Goal: Task Accomplishment & Management: Manage account settings

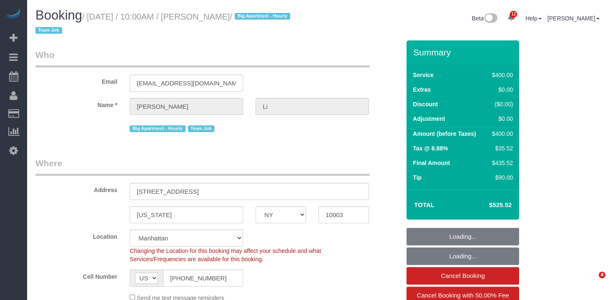
select select "NY"
select select "object:742"
select select "string:stripe-pm_1PnXaH4VGloSiKo7zAqKxqVO"
select select "number:58"
select select "number:77"
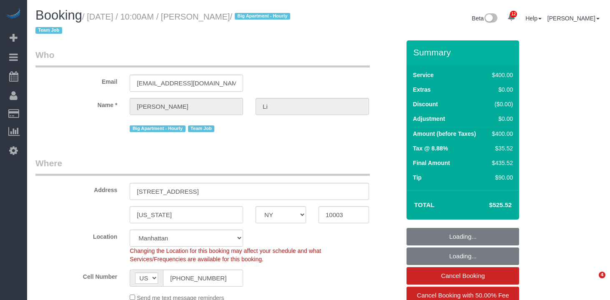
select select "number:15"
select select "number:5"
select select "object:1306"
select select "2"
select select "150"
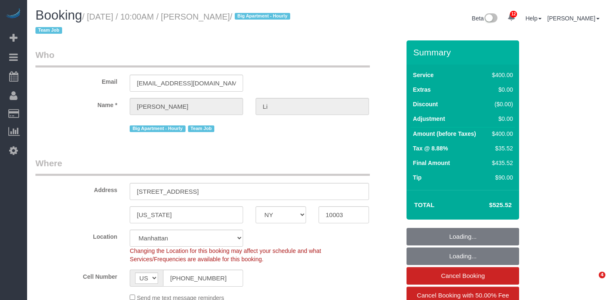
select select "spot1"
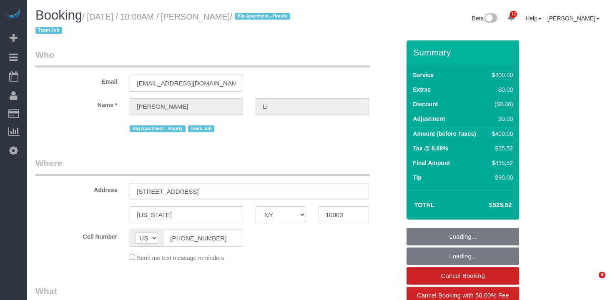
select select "NY"
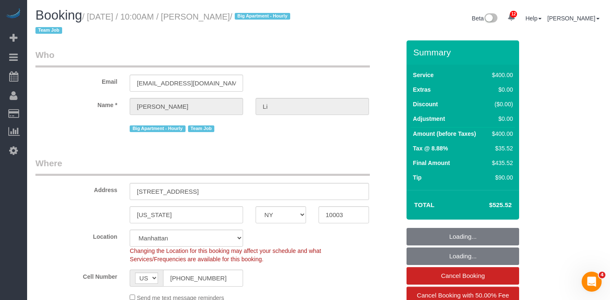
select select "object:746"
select select "string:stripe-pm_1PnXaH4VGloSiKo7zAqKxqVO"
select select "spot1"
select select "number:58"
select select "number:77"
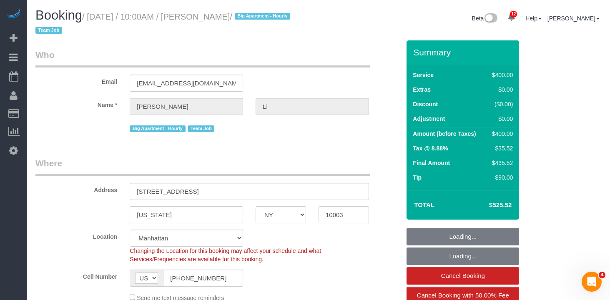
select select "number:15"
select select "number:5"
select select "2"
select select "150"
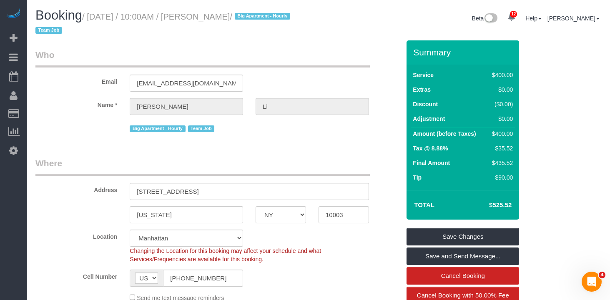
click at [228, 27] on h1 "Booking / August 20, 2025 / 10:00AM / Nicholas Li / Big Apartment - Hourly Team…" at bounding box center [173, 22] width 277 height 28
drag, startPoint x: 246, startPoint y: 15, endPoint x: 92, endPoint y: 15, distance: 154.3
click at [93, 16] on small "/ August 20, 2025 / 10:00AM / Nicholas Li / Big Apartment - Hourly Team Job" at bounding box center [163, 23] width 257 height 23
copy small "August 20, 2025 / 10:00AM / Nicholas Li"
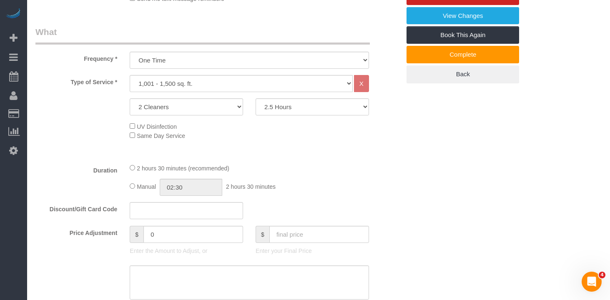
scroll to position [254, 0]
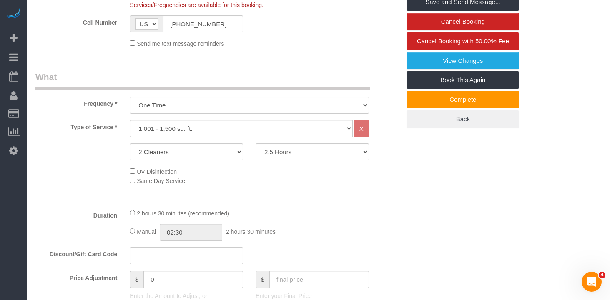
click at [341, 208] on fieldset "What Frequency * One Time Weekly (20% Off) - 20.00% Every 2 Weeks (15% Off) - 1…" at bounding box center [217, 243] width 365 height 344
click at [294, 80] on legend "What" at bounding box center [202, 80] width 334 height 19
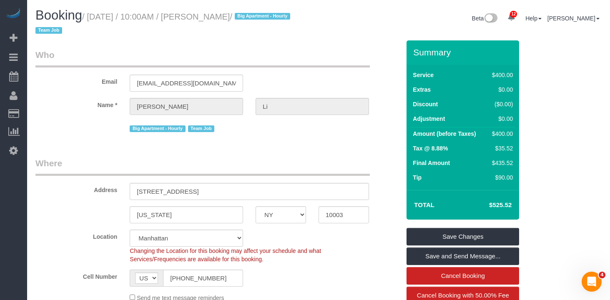
click at [223, 162] on legend "Where" at bounding box center [202, 166] width 334 height 19
click at [392, 56] on div "Email nick68er@gmail.com" at bounding box center [217, 70] width 377 height 43
click at [370, 63] on div "Email nick68er@gmail.com" at bounding box center [217, 70] width 377 height 43
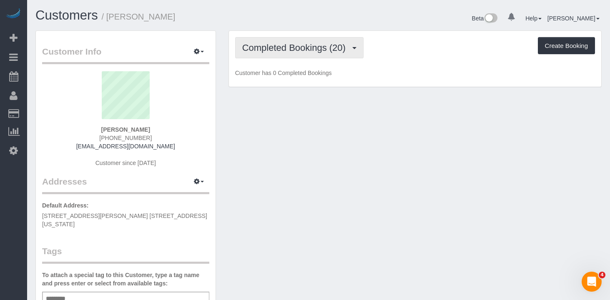
click at [302, 53] on button "Completed Bookings (20)" at bounding box center [299, 47] width 128 height 21
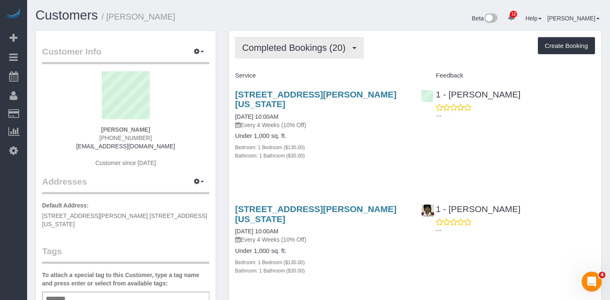
click at [294, 53] on button "Completed Bookings (20)" at bounding box center [299, 47] width 128 height 21
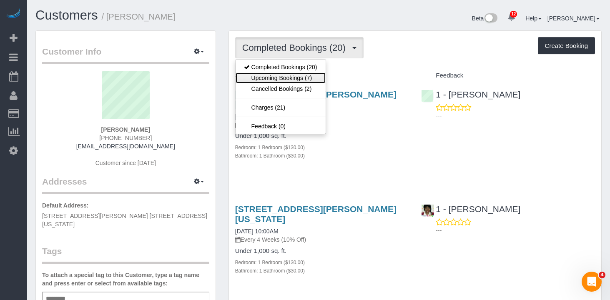
click at [290, 76] on link "Upcoming Bookings (7)" at bounding box center [281, 78] width 90 height 11
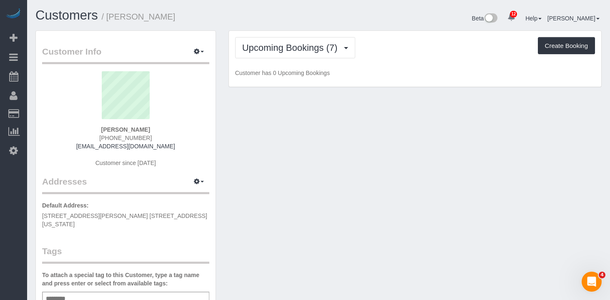
click at [435, 36] on div "Upcoming Bookings (7) Completed Bookings (20) Upcoming Bookings (7) Cancelled B…" at bounding box center [415, 59] width 372 height 56
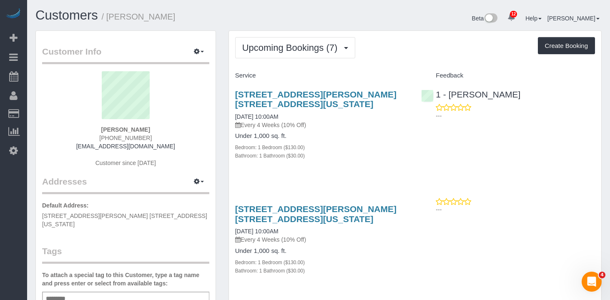
click at [400, 48] on div "Upcoming Bookings (7) Completed Bookings (20) Upcoming Bookings (7) Cancelled B…" at bounding box center [415, 47] width 360 height 21
click at [324, 47] on span "Upcoming Bookings (7)" at bounding box center [292, 48] width 100 height 10
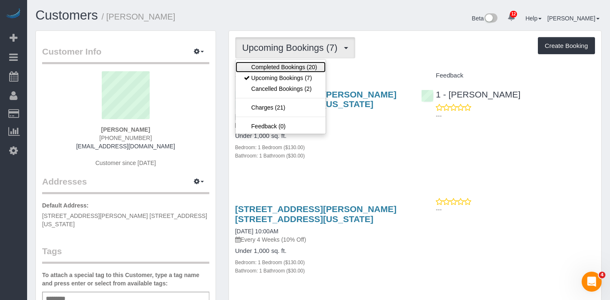
click at [298, 65] on link "Completed Bookings (20)" at bounding box center [281, 67] width 90 height 11
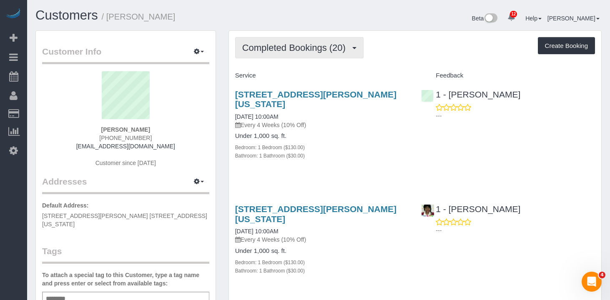
click at [304, 56] on button "Completed Bookings (20)" at bounding box center [299, 47] width 128 height 21
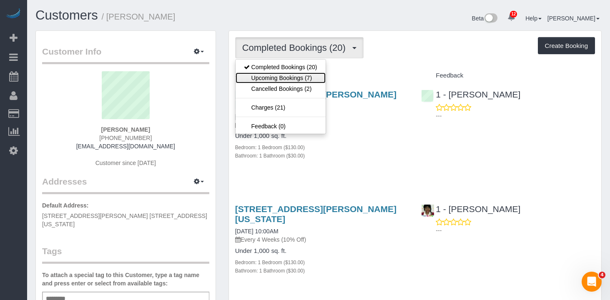
click at [311, 78] on link "Upcoming Bookings (7)" at bounding box center [281, 78] width 90 height 11
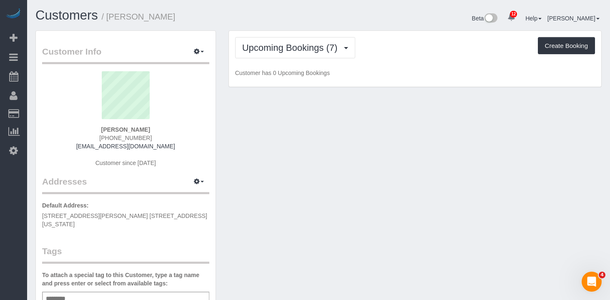
click at [401, 40] on div "Upcoming Bookings (7) Completed Bookings (20) Upcoming Bookings (7) Cancelled B…" at bounding box center [415, 47] width 360 height 21
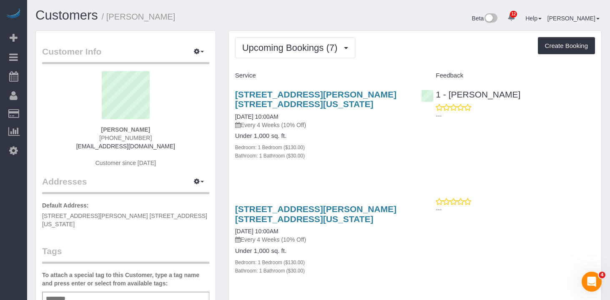
click at [347, 27] on div "Beta 12 Your Notifications You have 0 alerts × You have 5 to charge for 08/19/2…" at bounding box center [463, 19] width 289 height 22
click at [283, 53] on button "Upcoming Bookings (7)" at bounding box center [295, 47] width 121 height 21
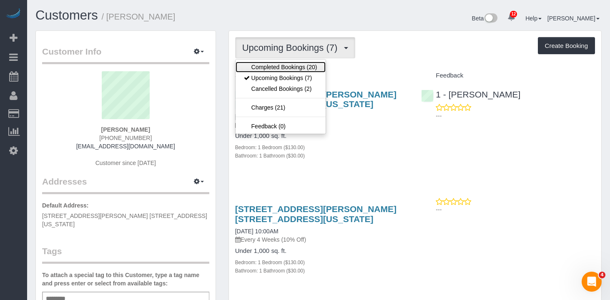
click at [289, 67] on link "Completed Bookings (20)" at bounding box center [281, 67] width 90 height 11
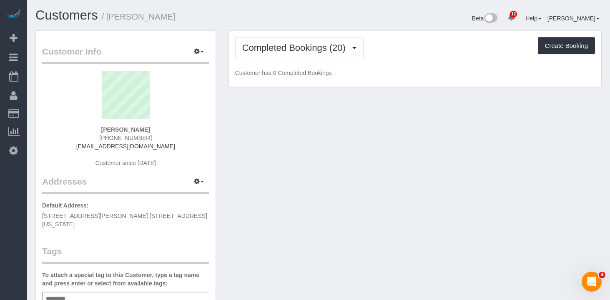
click at [418, 45] on div "Completed Bookings (20) Completed Bookings (20) Upcoming Bookings (7) Cancelled…" at bounding box center [415, 47] width 360 height 21
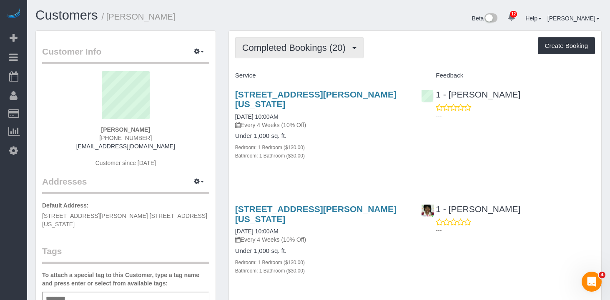
click at [299, 47] on span "Completed Bookings (20)" at bounding box center [296, 48] width 108 height 10
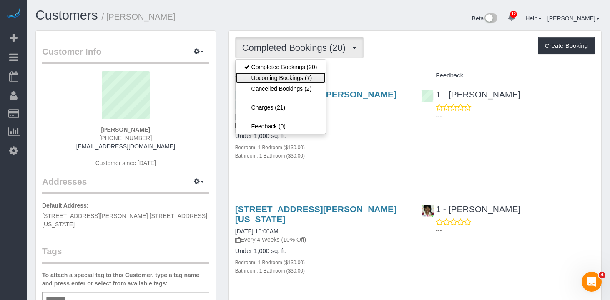
click at [298, 73] on link "Upcoming Bookings (7)" at bounding box center [281, 78] width 90 height 11
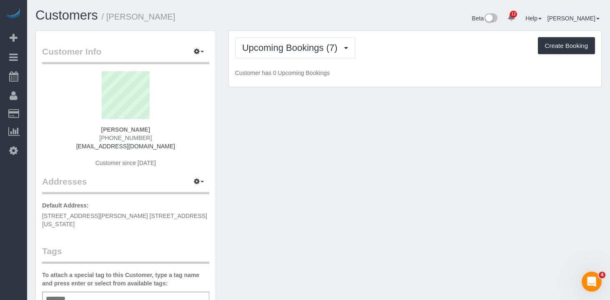
click at [418, 44] on div "Upcoming Bookings (7) Completed Bookings (20) Upcoming Bookings (7) Cancelled B…" at bounding box center [415, 47] width 360 height 21
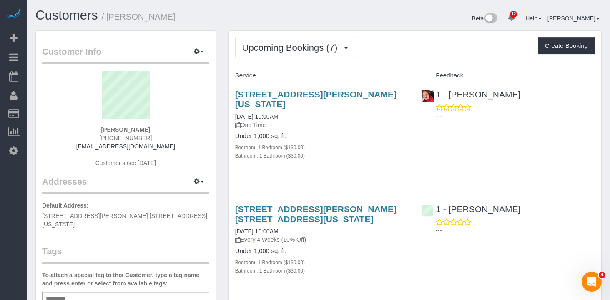
click at [339, 157] on div "Bathroom: 1 Bathroom ($30.00)" at bounding box center [322, 155] width 174 height 8
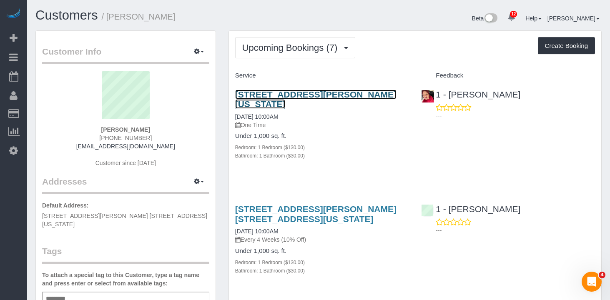
click at [285, 96] on link "377 Rector Place, Apartment 11i, New York, NY 10280" at bounding box center [315, 99] width 161 height 19
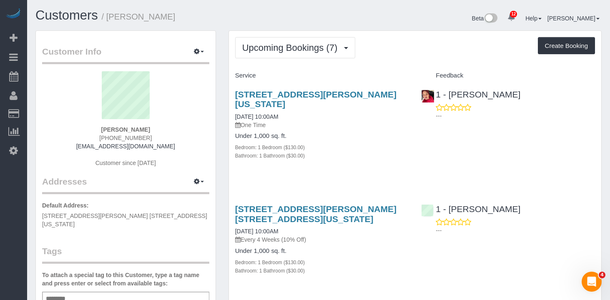
click at [321, 55] on button "Upcoming Bookings (7)" at bounding box center [295, 47] width 121 height 21
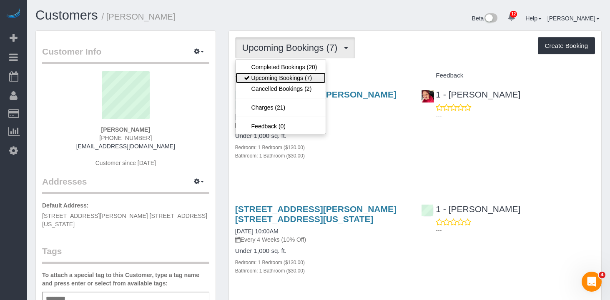
click at [297, 79] on link "Upcoming Bookings (7)" at bounding box center [281, 78] width 90 height 11
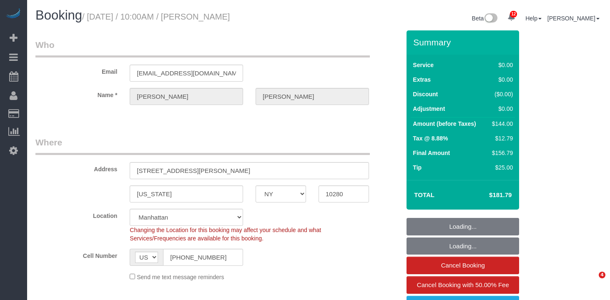
select select "NY"
select select "spot1"
select select "number:89"
select select "number:90"
select select "number:15"
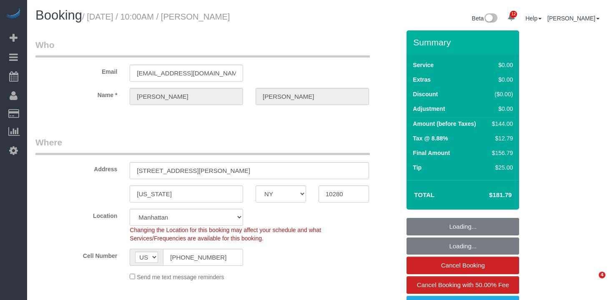
select select "number:6"
select select "1"
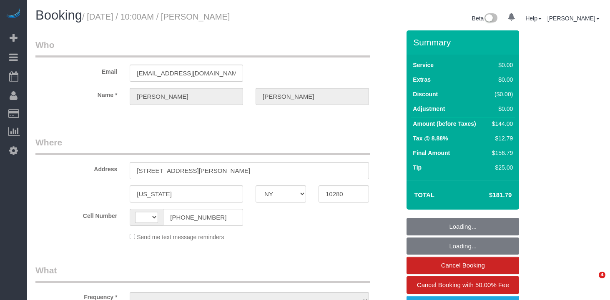
select select "NY"
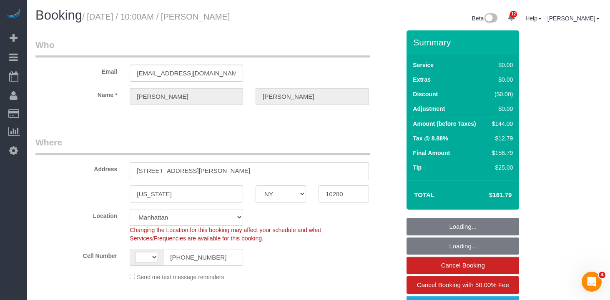
select select "string:stripe-pm_1OMGuc4VGloSiKo7zwkUdUav"
select select "1"
select select "string:US"
select select "object:839"
select select "spot1"
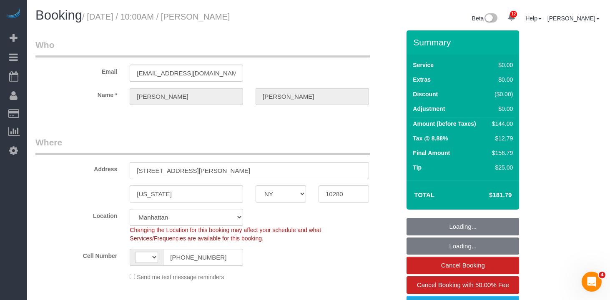
select select "number:89"
select select "number:90"
select select "number:15"
select select "number:6"
select select "1"
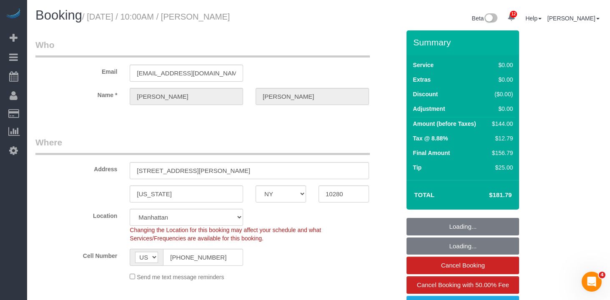
select select "object:1443"
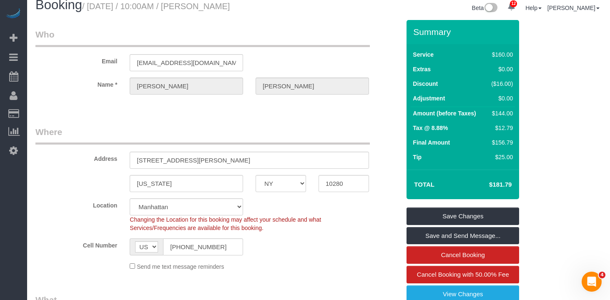
scroll to position [8, 0]
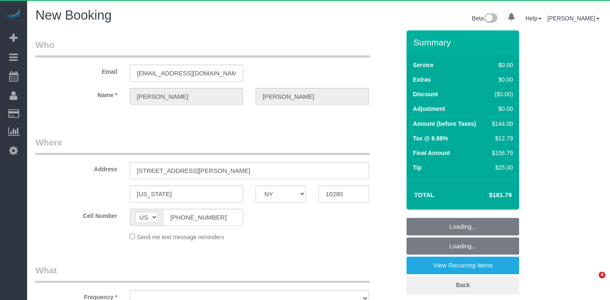
select select "NY"
select select "number:89"
select select "number:90"
select select "number:15"
select select "number:6"
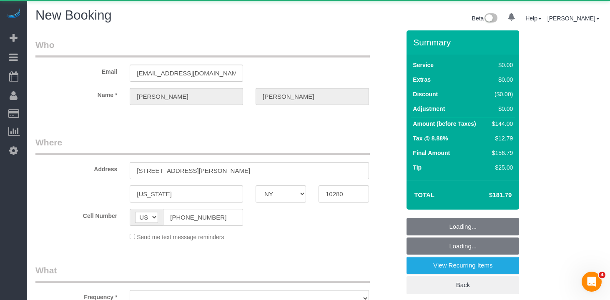
select select "object:739"
select select "string:stripe-pm_1OMGuc4VGloSiKo7zwkUdUav"
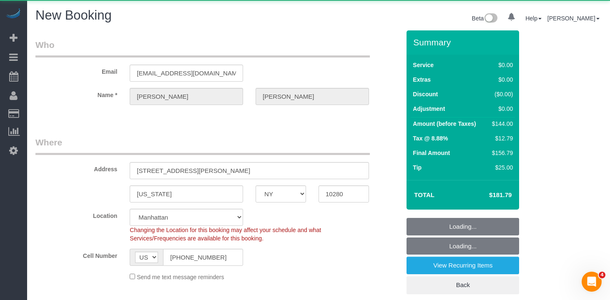
select select "1"
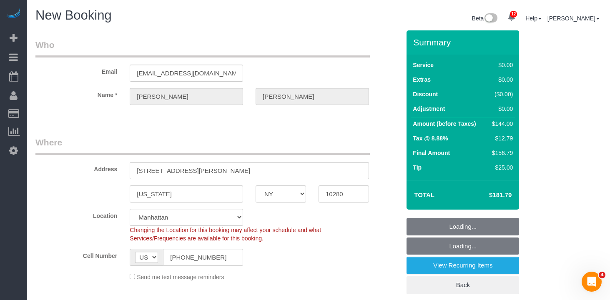
select select "object:1372"
click at [290, 137] on legend "Where" at bounding box center [202, 145] width 334 height 19
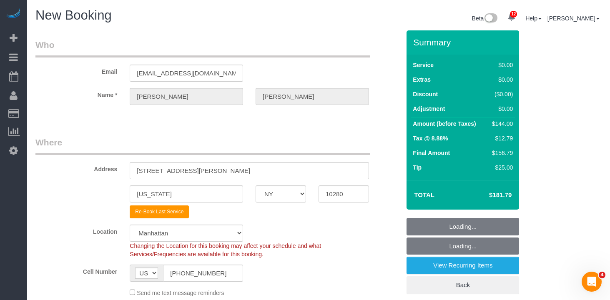
select select "1"
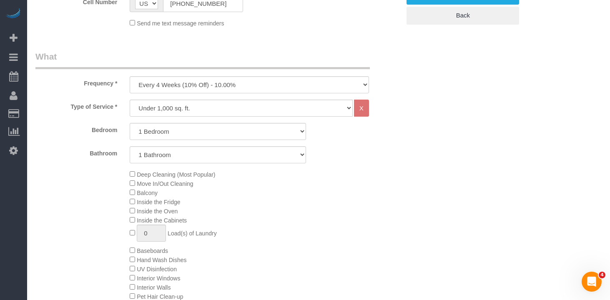
select select "object:1412"
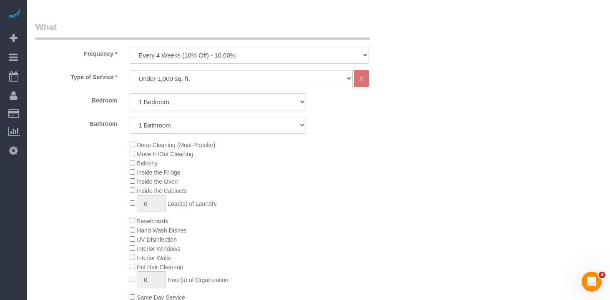
scroll to position [320, 0]
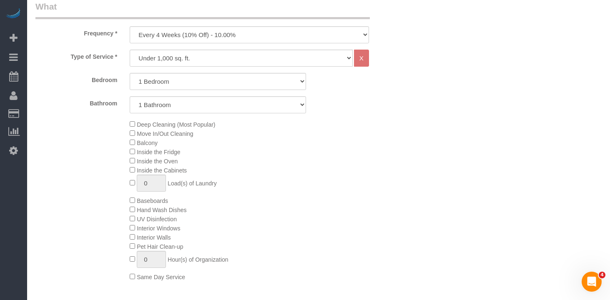
select select "1"
click at [251, 28] on select "One Time Weekly (20% Off) - 20.00% Every 2 Weeks (15% Off) - 15.00% Every 4 Wee…" at bounding box center [249, 34] width 239 height 17
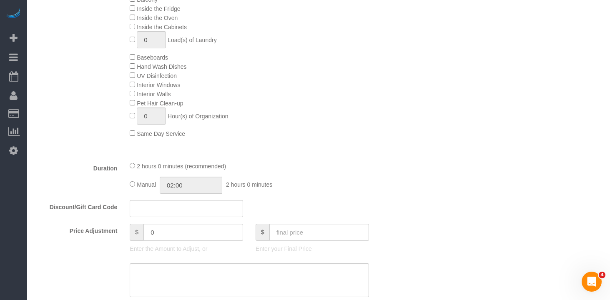
click at [281, 140] on div "Type of Service * Under 1,000 sq. ft. 1,001 - 1,500 sq. ft. 1,500+ sq. ft. Cust…" at bounding box center [217, 30] width 365 height 249
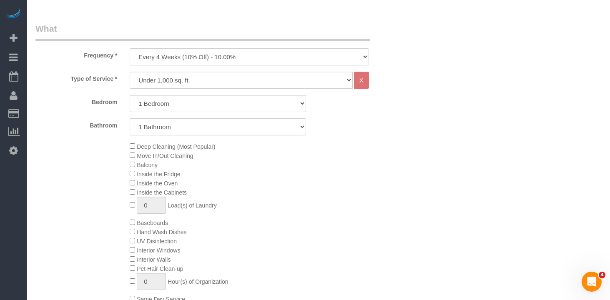
scroll to position [222, 0]
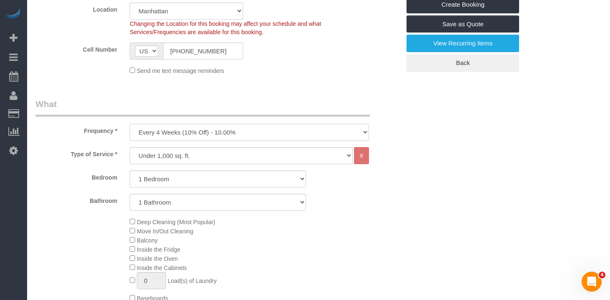
click at [194, 133] on select "One Time Weekly (20% Off) - 20.00% Every 2 Weeks (15% Off) - 15.00% Every 4 Wee…" at bounding box center [249, 132] width 239 height 17
select select "object:1413"
click at [130, 124] on select "One Time Weekly (20% Off) - 20.00% Every 2 Weeks (15% Off) - 15.00% Every 4 Wee…" at bounding box center [249, 132] width 239 height 17
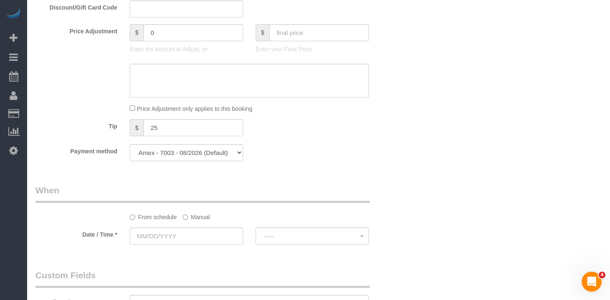
scroll to position [618, 0]
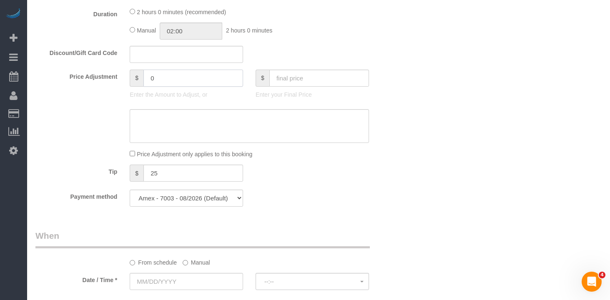
click at [178, 84] on input "0" at bounding box center [193, 78] width 100 height 17
click at [176, 75] on input "0" at bounding box center [193, 78] width 100 height 17
drag, startPoint x: 177, startPoint y: 78, endPoint x: 106, endPoint y: 75, distance: 71.0
click at [106, 75] on div "Price Adjustment $ 0 Enter the Amount to Adjust, or $ Enter your Final Price" at bounding box center [217, 86] width 377 height 33
drag, startPoint x: 151, startPoint y: 77, endPoint x: 169, endPoint y: 103, distance: 32.4
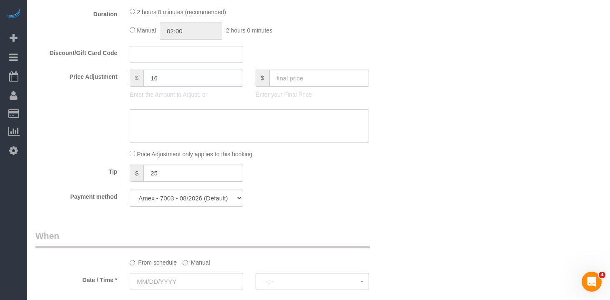
click at [151, 77] on input "16" at bounding box center [193, 78] width 100 height 17
type input "-16"
click at [352, 246] on legend "When" at bounding box center [202, 239] width 334 height 19
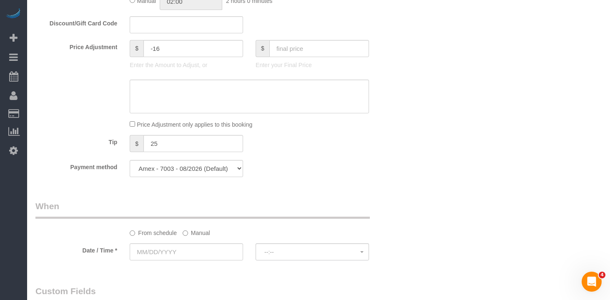
scroll to position [659, 0]
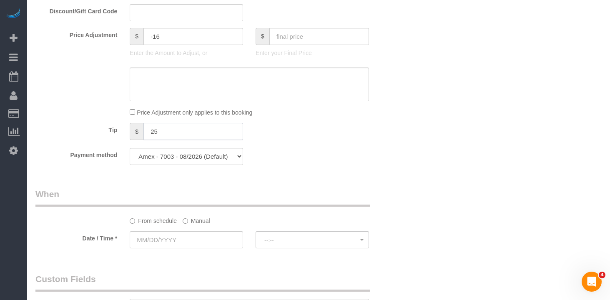
click at [191, 126] on input "25" at bounding box center [193, 131] width 100 height 17
drag, startPoint x: 193, startPoint y: 130, endPoint x: 158, endPoint y: 130, distance: 35.4
click at [158, 130] on input "25" at bounding box center [193, 131] width 100 height 17
click at [286, 185] on div "Who Email [EMAIL_ADDRESS][DOMAIN_NAME] Name * [PERSON_NAME] Where Address [STRE…" at bounding box center [217, 45] width 377 height 1347
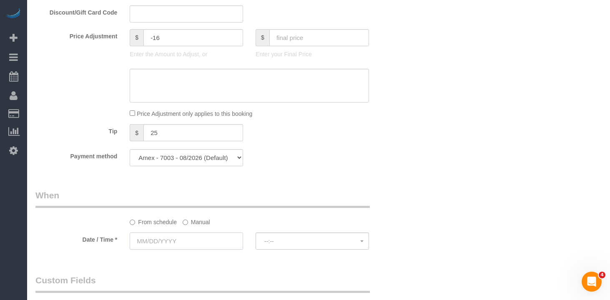
click at [211, 240] on input "text" at bounding box center [186, 241] width 113 height 17
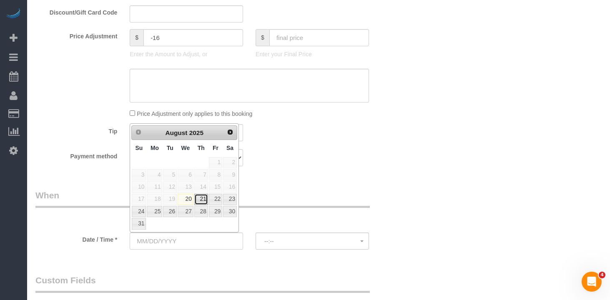
click at [198, 198] on link "21" at bounding box center [201, 199] width 14 height 11
type input "[DATE]"
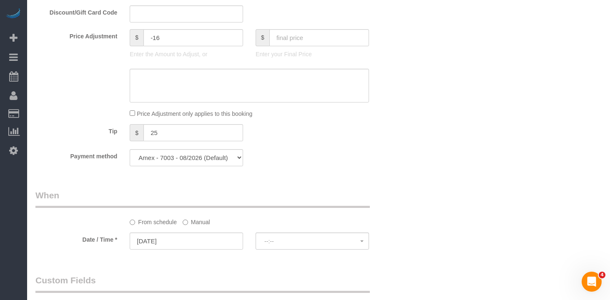
click at [296, 185] on div "Who Email jmcgrath318@gmail.com Name * James Mcgrath Where Address 377 Rector P…" at bounding box center [217, 45] width 377 height 1347
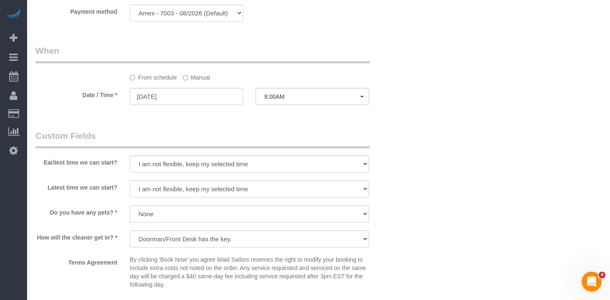
scroll to position [793, 0]
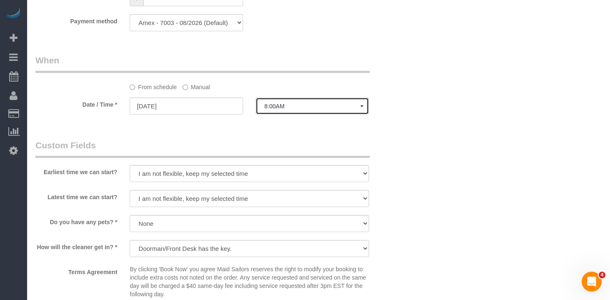
click at [288, 105] on span "8:00AM" at bounding box center [312, 106] width 96 height 7
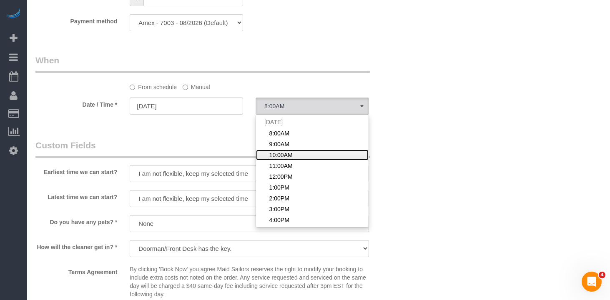
click at [294, 156] on link "10:00AM" at bounding box center [312, 155] width 113 height 11
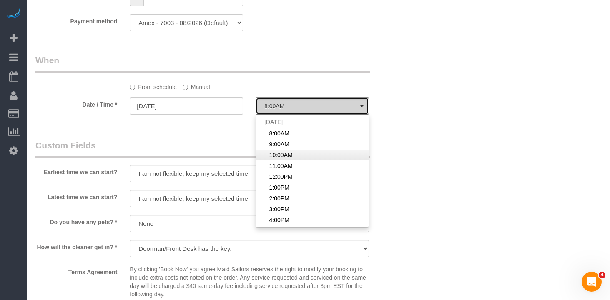
select select "spot3"
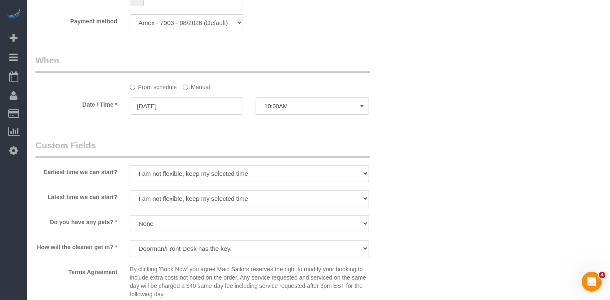
drag, startPoint x: 194, startPoint y: 128, endPoint x: 196, endPoint y: 119, distance: 9.1
click at [199, 103] on input "[DATE]" at bounding box center [186, 106] width 113 height 17
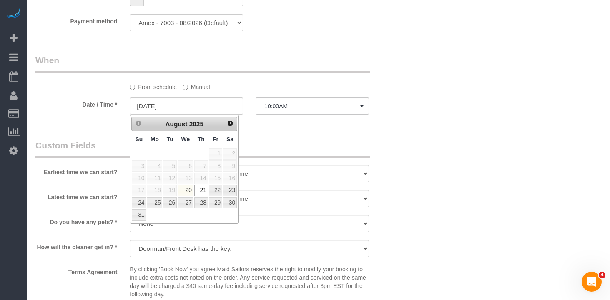
click at [307, 143] on legend "Custom Fields" at bounding box center [202, 148] width 334 height 19
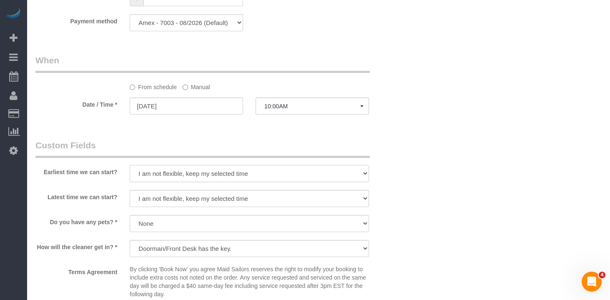
click at [204, 173] on select "I am not flexible, keep my selected time 8:00 AM 9:00 AM 10:00 AM 11:00 AM 12:0…" at bounding box center [249, 173] width 239 height 17
select select "number:58"
click at [130, 165] on select "I am not flexible, keep my selected time 8:00 AM 9:00 AM 10:00 AM 11:00 AM 12:0…" at bounding box center [249, 173] width 239 height 17
click at [206, 197] on select "I am not flexible, keep my selected time 8:00 AM 9:00 AM 10:00 AM 11:00 AM 12:0…" at bounding box center [249, 198] width 239 height 17
select select "number:75"
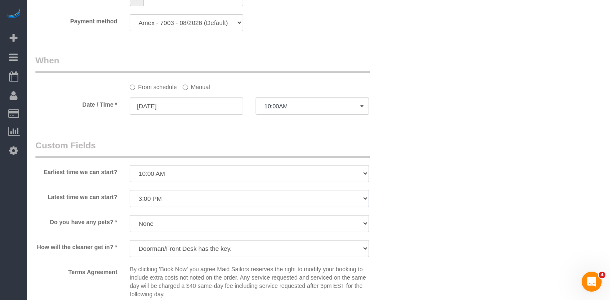
click at [130, 190] on select "I am not flexible, keep my selected time 8:00 AM 9:00 AM 10:00 AM 11:00 AM 12:0…" at bounding box center [249, 198] width 239 height 17
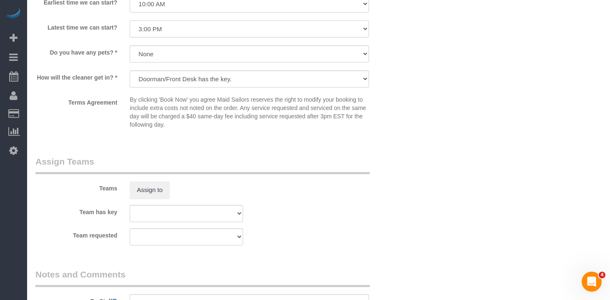
scroll to position [1103, 0]
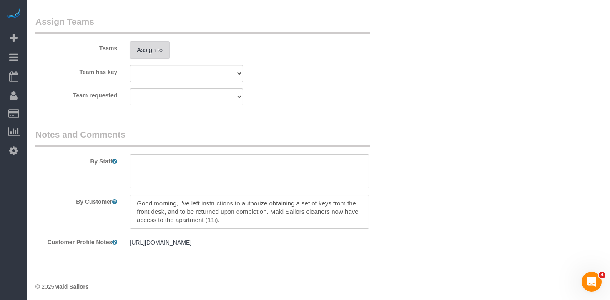
click at [159, 52] on button "Assign to" at bounding box center [150, 50] width 40 height 18
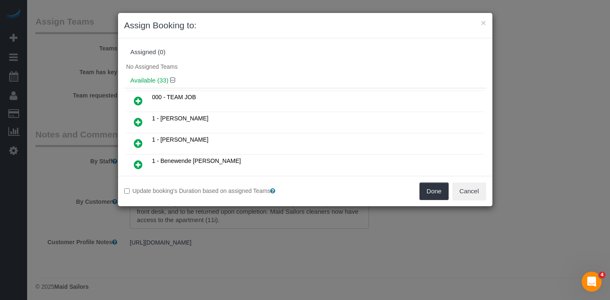
scroll to position [161, 0]
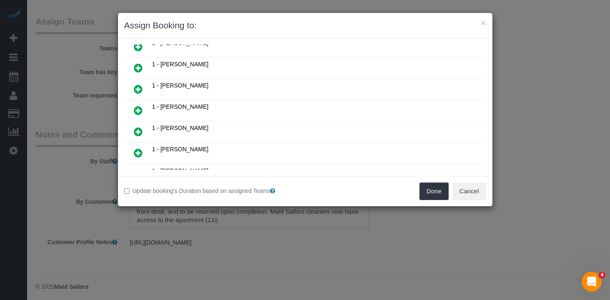
click at [134, 108] on icon at bounding box center [138, 111] width 9 height 10
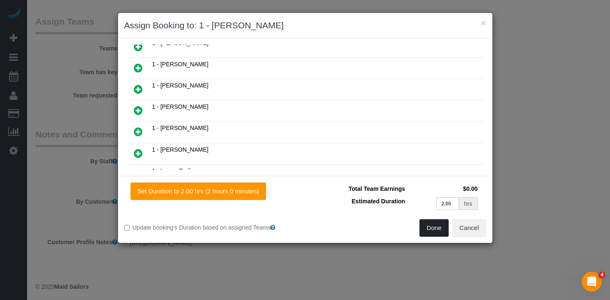
click at [425, 233] on button "Done" at bounding box center [434, 228] width 29 height 18
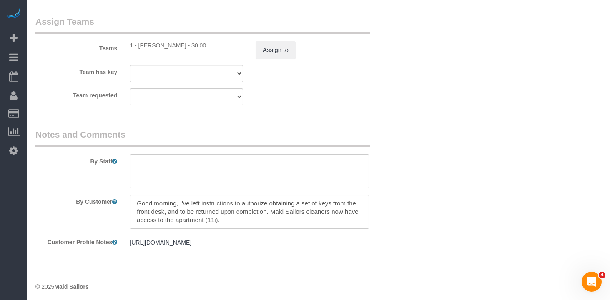
click at [215, 242] on pre "https://streeteasy.com/building/liberty-court/4w" at bounding box center [249, 243] width 239 height 8
click at [173, 207] on textarea at bounding box center [249, 212] width 239 height 34
click at [169, 207] on textarea at bounding box center [249, 212] width 239 height 34
click at [253, 215] on textarea at bounding box center [249, 212] width 239 height 34
click at [185, 171] on textarea at bounding box center [249, 171] width 239 height 34
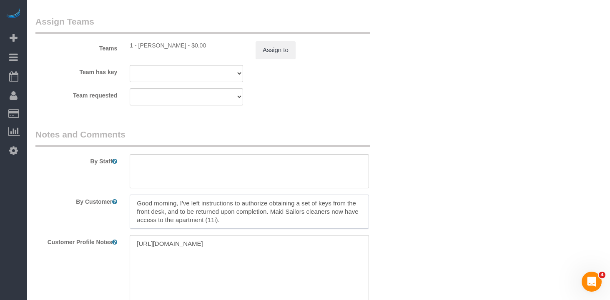
click at [179, 202] on textarea at bounding box center [249, 212] width 239 height 34
drag, startPoint x: 181, startPoint y: 204, endPoint x: 85, endPoint y: 198, distance: 95.7
click at [85, 198] on div "By Customer" at bounding box center [217, 212] width 377 height 34
type textarea "I've left instructions to authorize obtaining a set of keys from the front desk…"
click at [250, 153] on div "By Staff" at bounding box center [217, 158] width 377 height 60
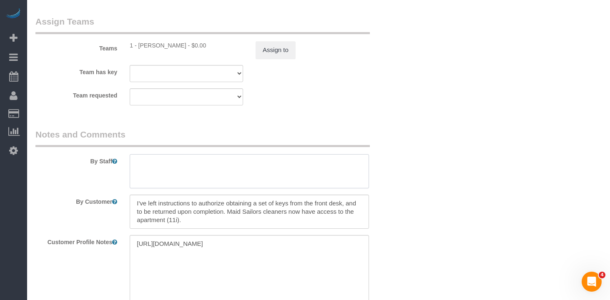
click at [238, 164] on textarea at bounding box center [249, 171] width 239 height 34
click at [242, 206] on textarea at bounding box center [249, 212] width 239 height 34
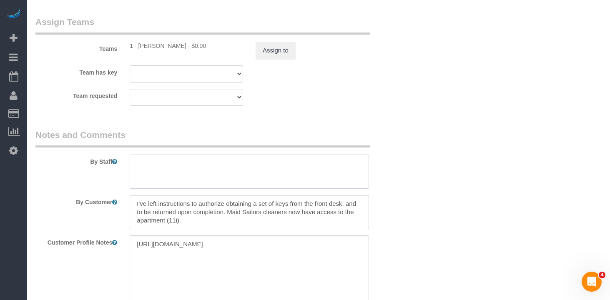
click at [304, 182] on textarea at bounding box center [249, 172] width 239 height 34
click at [305, 176] on textarea at bounding box center [249, 172] width 239 height 34
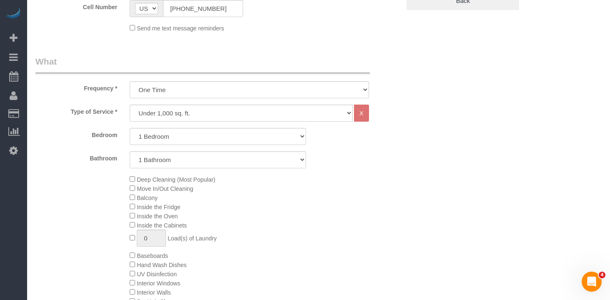
scroll to position [87, 0]
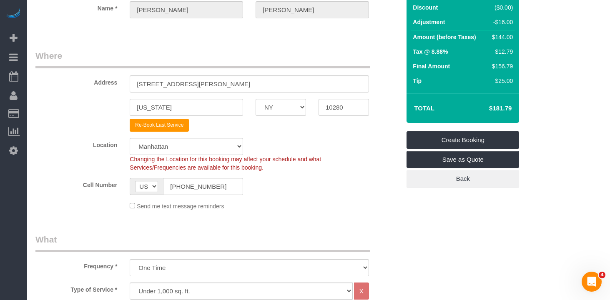
click at [330, 191] on div "Cell Number AF AL DZ AD AO AI AQ AG AR AM AW AU AT AZ BS BH BD BB BY BE BZ BJ B…" at bounding box center [217, 186] width 377 height 17
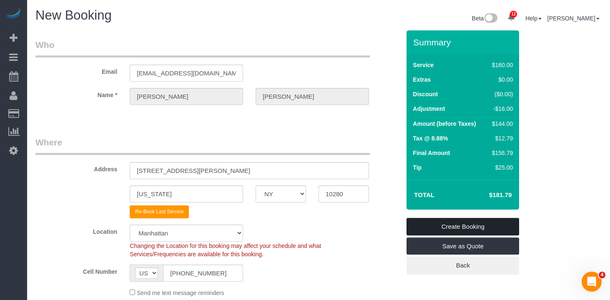
click at [470, 233] on link "Create Booking" at bounding box center [463, 227] width 113 height 18
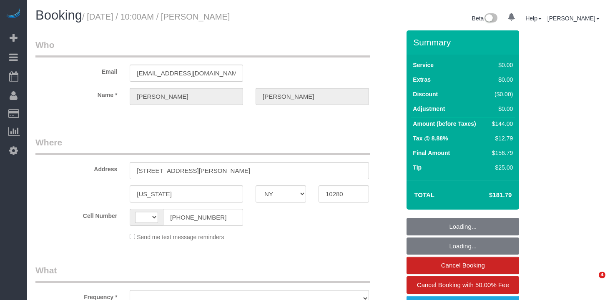
select select "NY"
select select "string:[GEOGRAPHIC_DATA]"
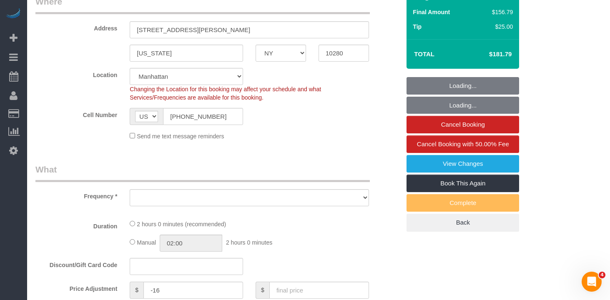
select select "object:725"
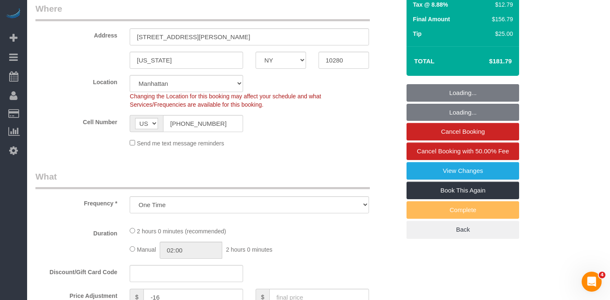
select select "spot1"
select select "number:58"
select select "number:75"
select select "number:15"
select select "number:6"
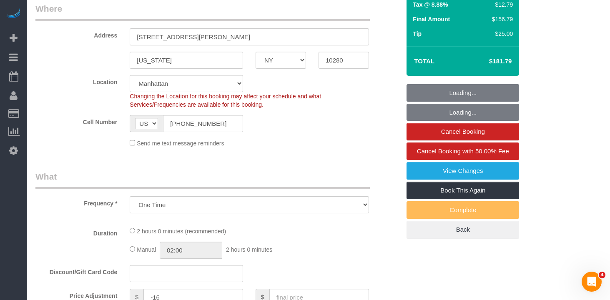
scroll to position [177, 0]
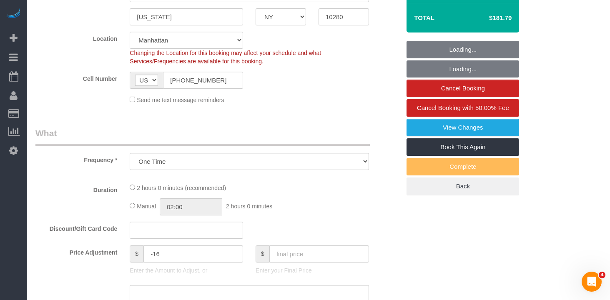
select select "object:1395"
select select "string:stripe-pm_1OMGuc4VGloSiKo7zwkUdUav"
select select "1"
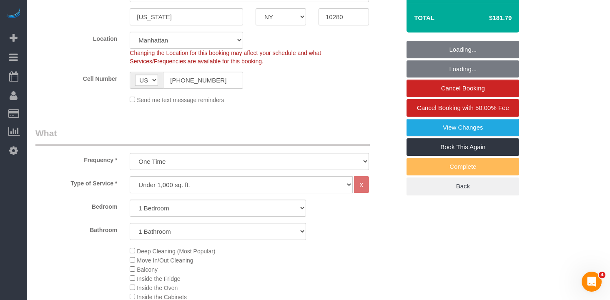
select select "1"
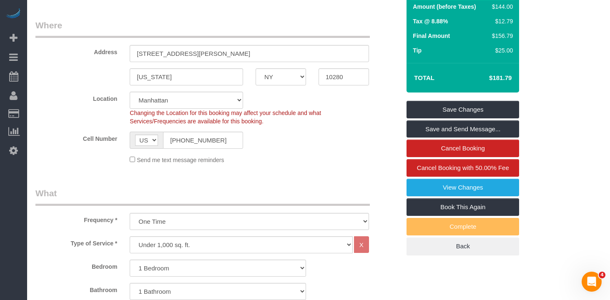
scroll to position [0, 0]
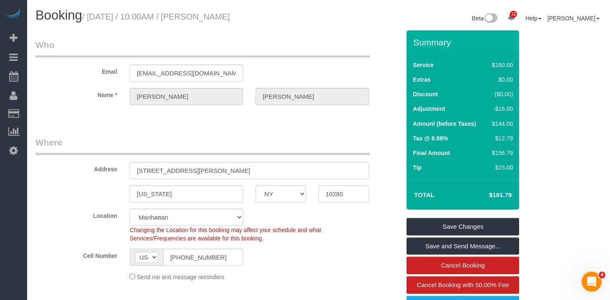
click at [271, 139] on legend "Where" at bounding box center [202, 145] width 334 height 19
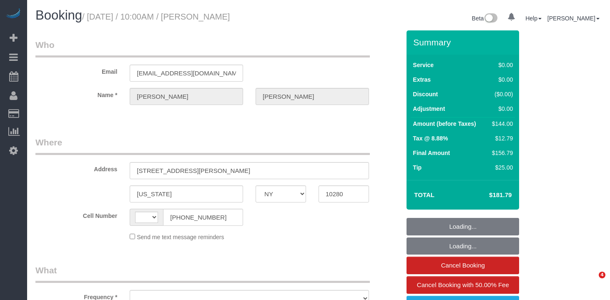
select select "NY"
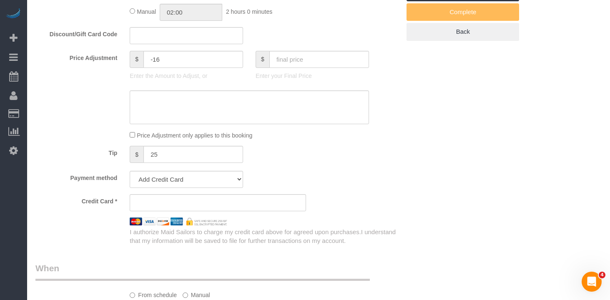
select select "string:[GEOGRAPHIC_DATA]"
select select "object:725"
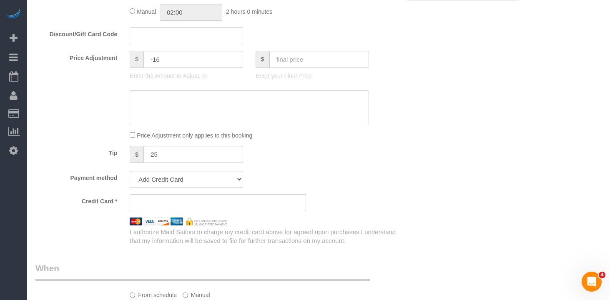
select select "string:stripe-pm_1OMGuc4VGloSiKo7zwkUdUav"
select select "1"
select select "number:58"
select select "number:75"
select select "number:15"
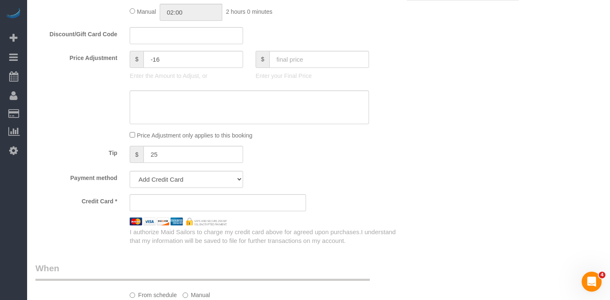
select select "number:6"
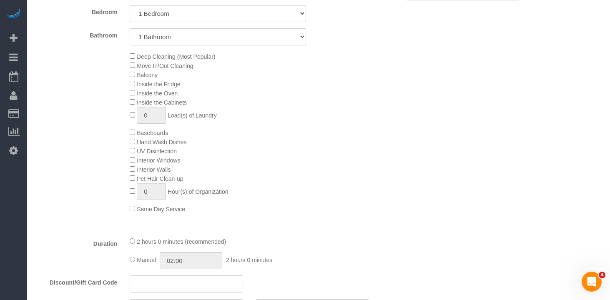
scroll to position [621, 0]
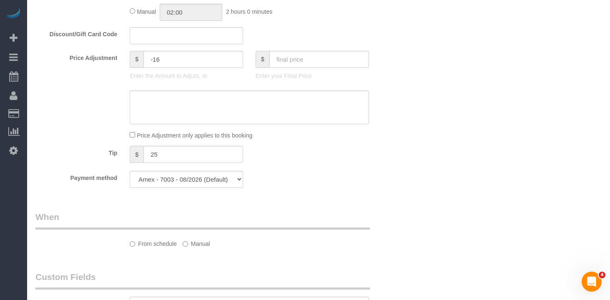
select select "spot1"
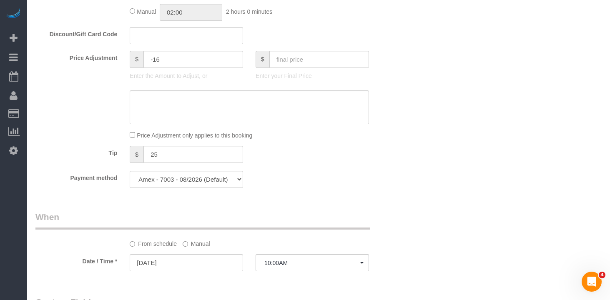
select select "object:982"
click at [171, 103] on textarea at bounding box center [249, 107] width 239 height 34
select select "1"
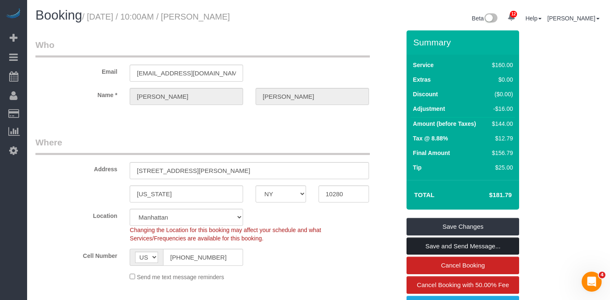
scroll to position [5, 0]
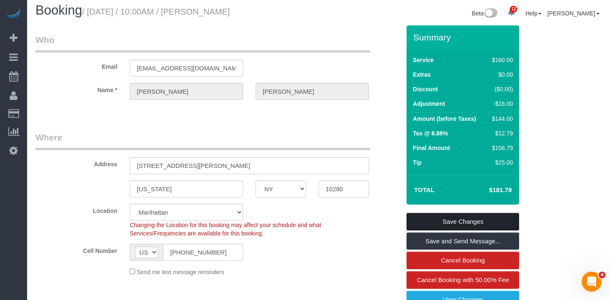
type textarea "Price adjustment for the recurring service."
click at [433, 218] on link "Save Changes" at bounding box center [463, 222] width 113 height 18
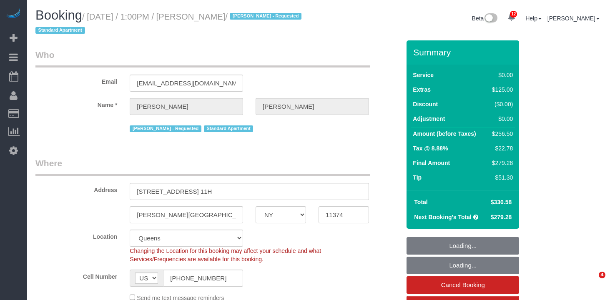
select select "NY"
select select "number:89"
select select "number:90"
select select "number:15"
select select "number:6"
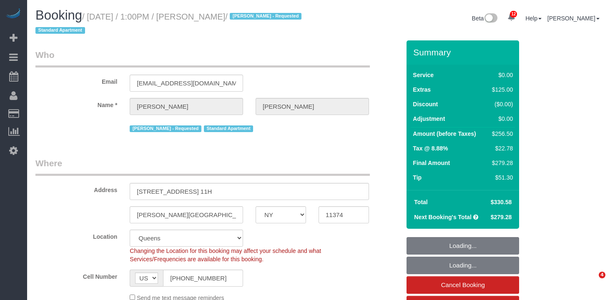
select select "spot1"
select select "1"
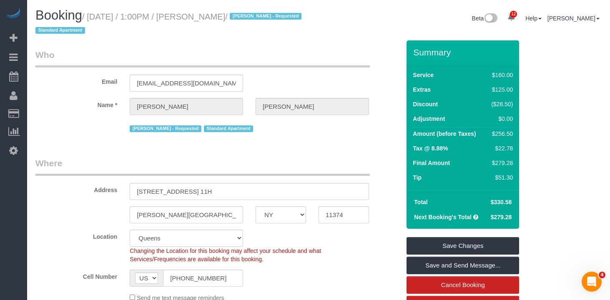
click at [241, 55] on legend "Who" at bounding box center [202, 58] width 334 height 19
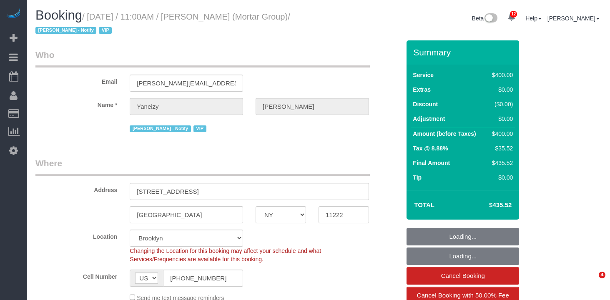
select select "NY"
select select "150"
select select "string:stripe-pm_1RxZJL4VGloSiKo7iUGHdhnx"
select select "number:89"
select select "number:90"
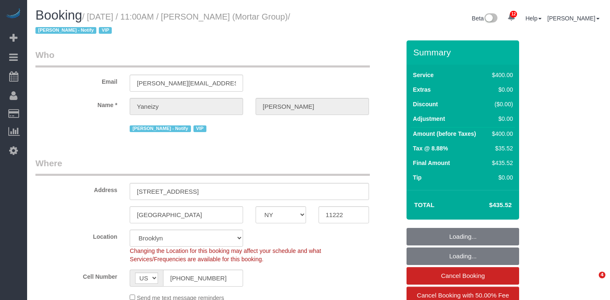
select select "number:15"
select select "number:5"
select select "spot1"
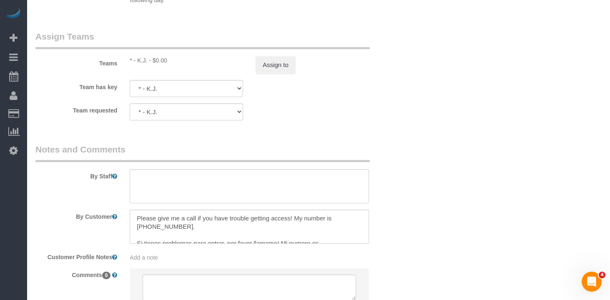
scroll to position [994, 0]
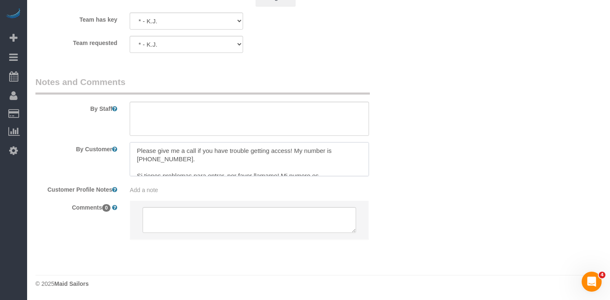
click at [176, 149] on textarea at bounding box center [249, 159] width 239 height 34
click at [250, 166] on textarea at bounding box center [249, 159] width 239 height 34
click at [288, 163] on textarea at bounding box center [249, 159] width 239 height 34
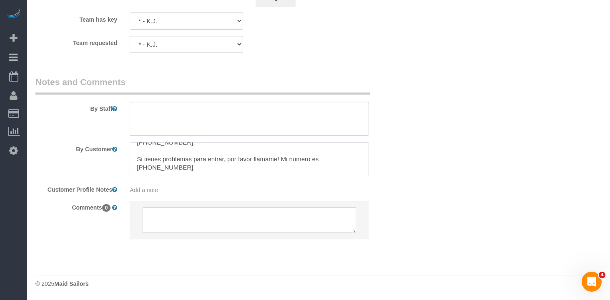
click at [186, 166] on textarea at bounding box center [249, 159] width 239 height 34
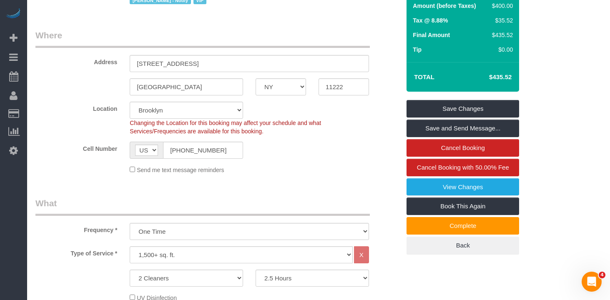
scroll to position [0, 0]
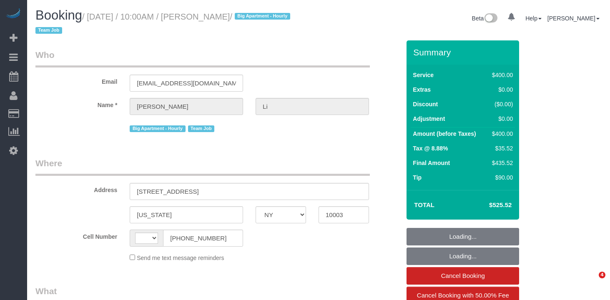
select select "NY"
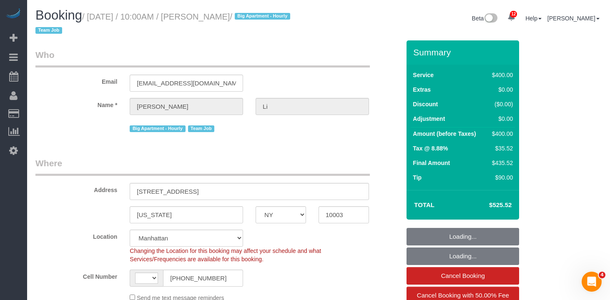
select select "object:746"
select select "string:[GEOGRAPHIC_DATA]"
select select "string:stripe-pm_1PnXaH4VGloSiKo7zAqKxqVO"
select select "spot1"
select select "number:58"
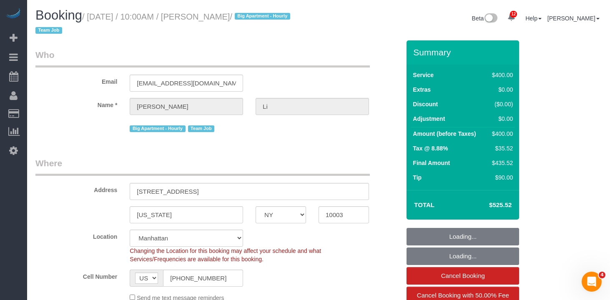
select select "number:77"
select select "number:15"
select select "number:5"
select select "2"
select select "150"
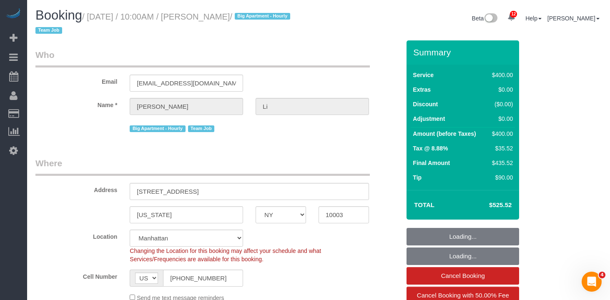
drag, startPoint x: 246, startPoint y: 17, endPoint x: 206, endPoint y: 19, distance: 39.3
click at [206, 19] on small "/ August 20, 2025 / 10:00AM / Nicholas Li / Big Apartment - Hourly Team Job" at bounding box center [163, 23] width 257 height 23
copy small "Nicholas Li"
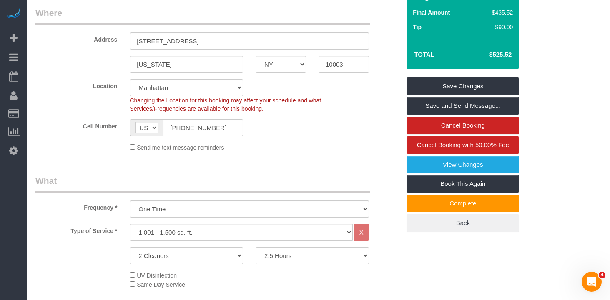
scroll to position [199, 0]
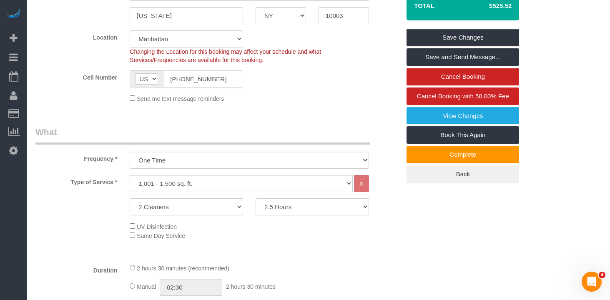
click at [204, 80] on input "(617) 513-9065" at bounding box center [203, 78] width 80 height 17
click at [203, 80] on input "(617) 513-9065" at bounding box center [203, 78] width 80 height 17
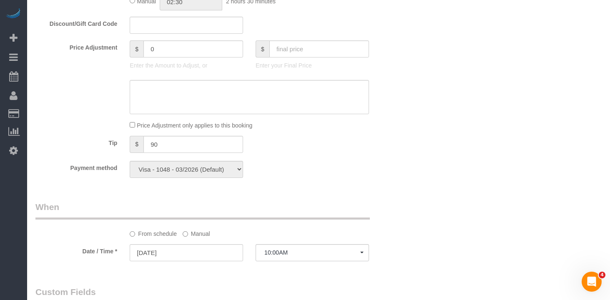
scroll to position [0, 0]
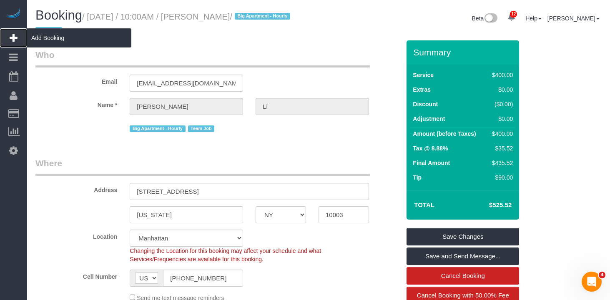
click at [17, 38] on icon at bounding box center [14, 38] width 8 height 10
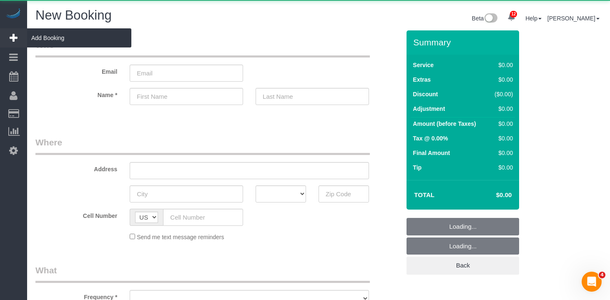
select select "number:89"
select select "number:90"
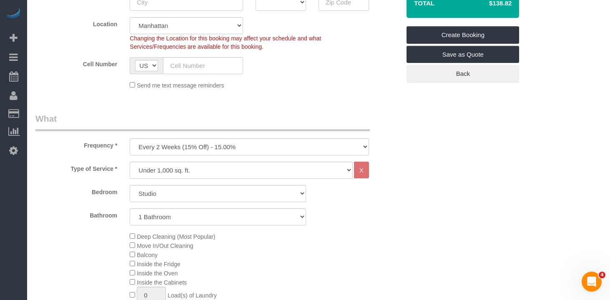
scroll to position [251, 0]
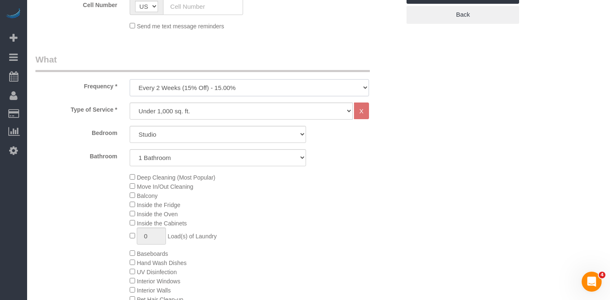
click at [239, 87] on select "One Time Weekly (20% Off) - 20.00% Every 2 Weeks (15% Off) - 15.00% Every 4 Wee…" at bounding box center [249, 87] width 239 height 17
click at [254, 86] on select "One Time Weekly (20% Off) - 20.00% Every 2 Weeks (15% Off) - 15.00% Every 4 Wee…" at bounding box center [249, 87] width 239 height 17
select select "object:2718"
click at [130, 79] on select "One Time Weekly (20% Off) - 20.00% Every 2 Weeks (15% Off) - 15.00% Every 4 Wee…" at bounding box center [249, 87] width 239 height 17
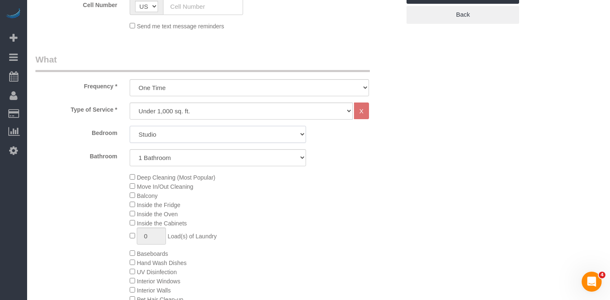
click at [191, 134] on select "Studio 1 Bedroom 2 Bedrooms 3 Bedrooms" at bounding box center [218, 134] width 176 height 17
select select "1"
click at [130, 126] on select "Studio 1 Bedroom 2 Bedrooms 3 Bedrooms" at bounding box center [218, 134] width 176 height 17
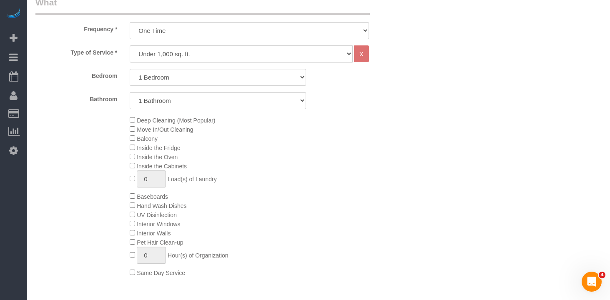
scroll to position [300, 0]
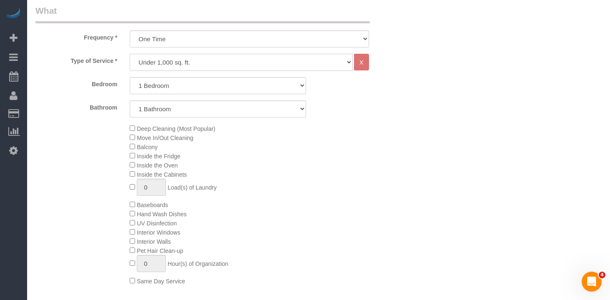
click at [206, 63] on select "Under 1,000 sq. ft. 1,001 - 1,500 sq. ft. 1,500+ sq. ft. Custom Cleaning Office…" at bounding box center [241, 62] width 223 height 17
select select "213"
click at [130, 54] on select "Under 1,000 sq. ft. 1,001 - 1,500 sq. ft. 1,500+ sq. ft. Custom Cleaning Office…" at bounding box center [241, 62] width 223 height 17
select select "1"
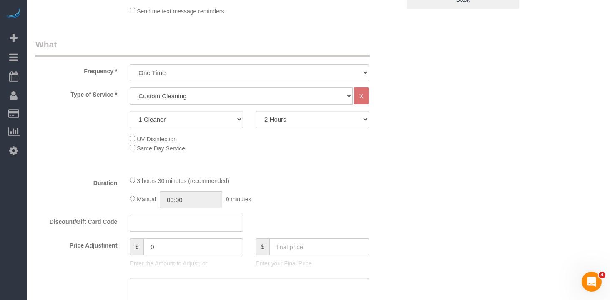
scroll to position [243, 0]
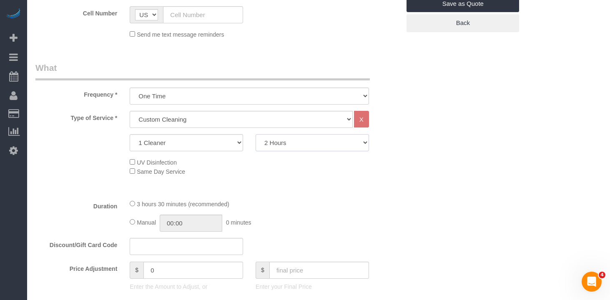
click at [289, 150] on select "2 Hours 2.5 Hours 3 Hours 3.5 Hours 4 Hours 4.5 Hours 5 Hours 5.5 Hours 6 Hours…" at bounding box center [312, 142] width 113 height 17
select select "180"
click at [256, 134] on select "2 Hours 2.5 Hours 3 Hours 3.5 Hours 4 Hours 4.5 Hours 5 Hours 5.5 Hours 6 Hours…" at bounding box center [312, 142] width 113 height 17
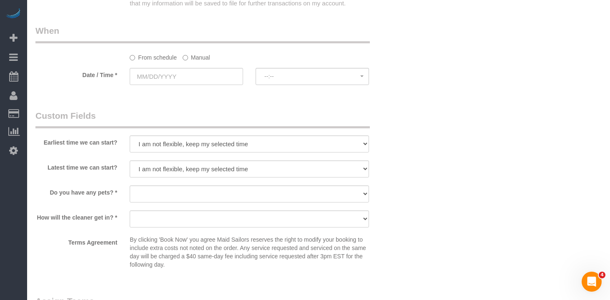
scroll to position [907, 0]
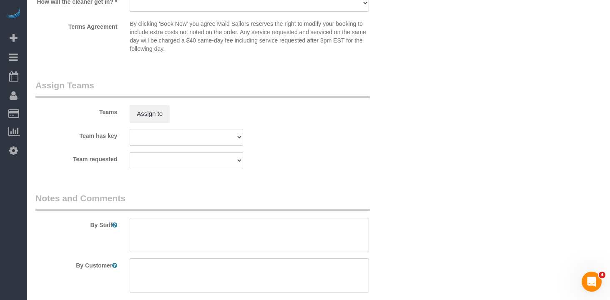
drag, startPoint x: 189, startPoint y: 221, endPoint x: 188, endPoint y: 227, distance: 5.9
click at [189, 222] on textarea at bounding box center [249, 235] width 239 height 34
click at [187, 231] on textarea at bounding box center [249, 235] width 239 height 34
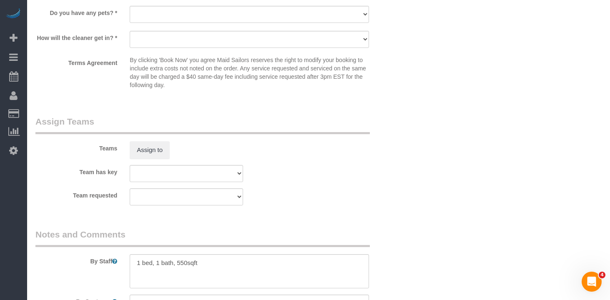
scroll to position [952, 0]
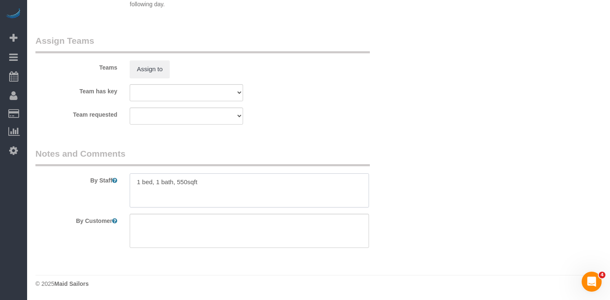
click at [218, 183] on textarea at bounding box center [249, 190] width 239 height 34
click at [243, 195] on textarea at bounding box center [249, 190] width 239 height 34
click at [244, 190] on textarea at bounding box center [249, 190] width 239 height 34
click at [185, 203] on textarea at bounding box center [249, 190] width 239 height 34
click at [223, 188] on textarea at bounding box center [249, 190] width 239 height 34
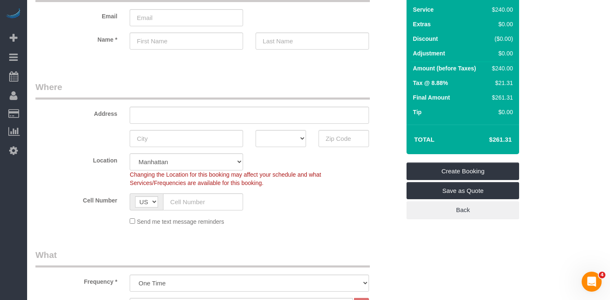
scroll to position [53, 0]
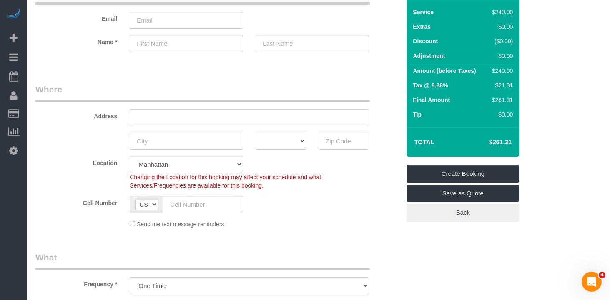
type textarea "1 bed, 1 bath, 550sqft The apartment is almost empty inside the fridge"
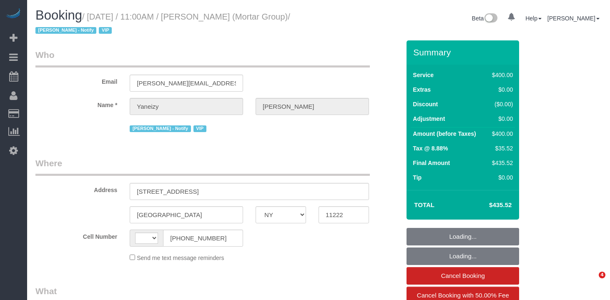
select select "NY"
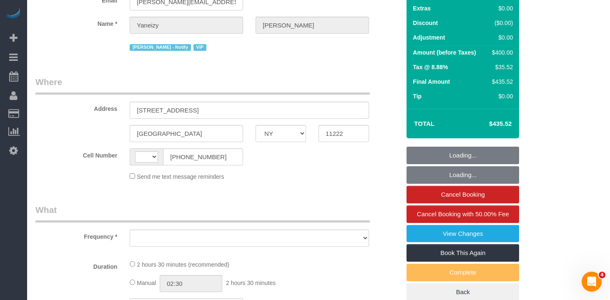
select select "string:[GEOGRAPHIC_DATA]"
select select "object:738"
select select "number:89"
select select "number:90"
select select "number:15"
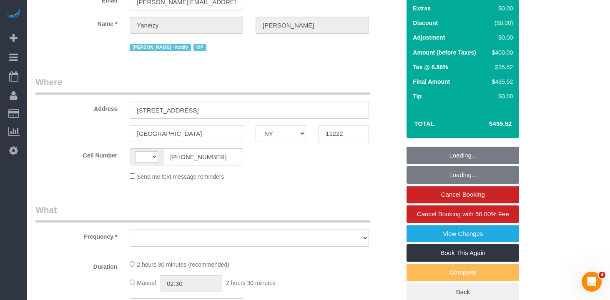
select select "number:5"
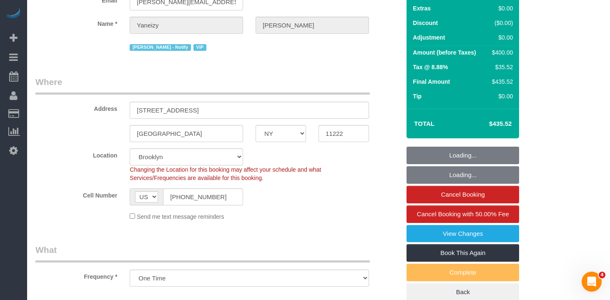
select select "object:978"
select select "string:stripe-pm_1RxZJL4VGloSiKo7iUGHdhnx"
select select "150"
select select "spot1"
click at [194, 197] on input "[PHONE_NUMBER]" at bounding box center [203, 196] width 80 height 17
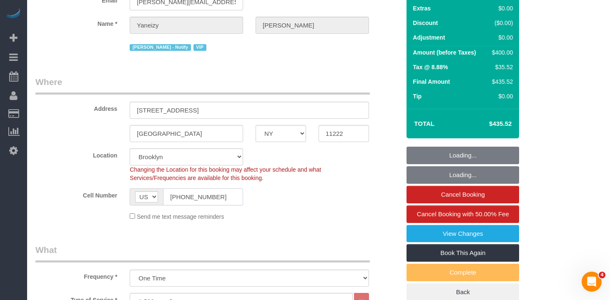
click at [194, 197] on input "(516) 325-0943" at bounding box center [203, 196] width 80 height 17
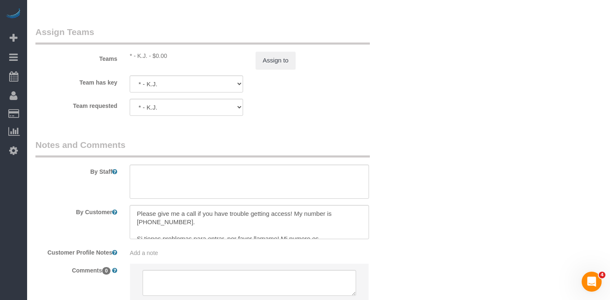
scroll to position [994, 0]
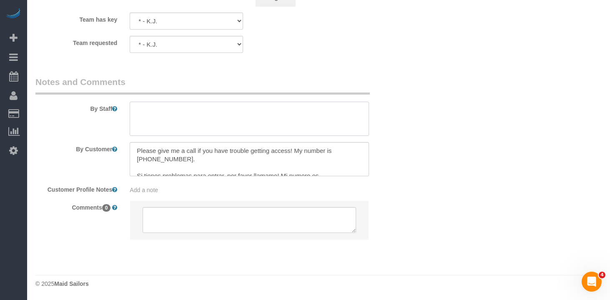
click at [186, 112] on textarea at bounding box center [249, 119] width 239 height 34
click at [199, 118] on textarea at bounding box center [249, 119] width 239 height 34
click at [161, 136] on div at bounding box center [249, 119] width 252 height 34
click at [188, 131] on textarea at bounding box center [249, 119] width 239 height 34
click at [187, 126] on textarea at bounding box center [249, 119] width 239 height 34
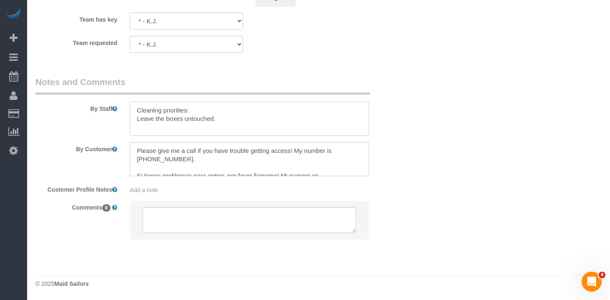
click at [178, 128] on textarea at bounding box center [249, 119] width 239 height 34
click at [193, 114] on textarea at bounding box center [249, 119] width 239 height 34
drag, startPoint x: 180, startPoint y: 128, endPoint x: 146, endPoint y: 135, distance: 34.1
click at [180, 128] on textarea at bounding box center [249, 119] width 239 height 34
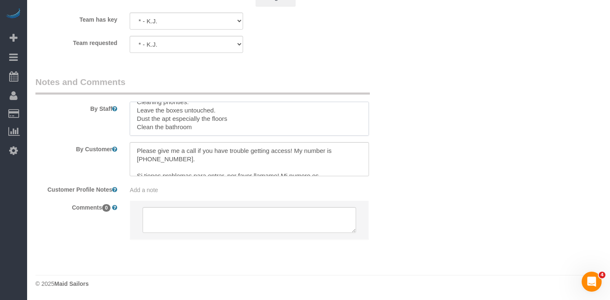
click at [139, 135] on textarea at bounding box center [249, 119] width 239 height 34
click at [146, 132] on textarea at bounding box center [249, 119] width 239 height 34
click at [200, 116] on textarea at bounding box center [249, 119] width 239 height 34
click at [151, 133] on textarea at bounding box center [249, 119] width 239 height 34
click at [219, 108] on textarea at bounding box center [249, 119] width 239 height 34
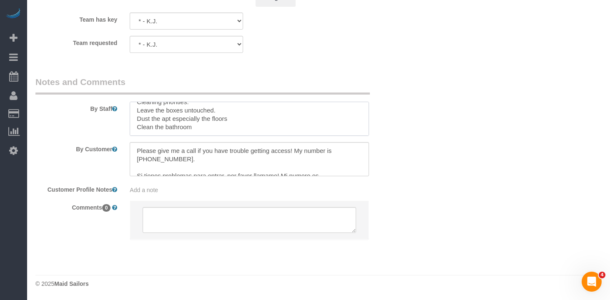
click at [215, 104] on textarea at bounding box center [249, 119] width 239 height 34
drag, startPoint x: 220, startPoint y: 104, endPoint x: 138, endPoint y: 117, distance: 83.6
click at [138, 117] on textarea at bounding box center [249, 119] width 239 height 34
click at [175, 125] on textarea at bounding box center [249, 119] width 239 height 34
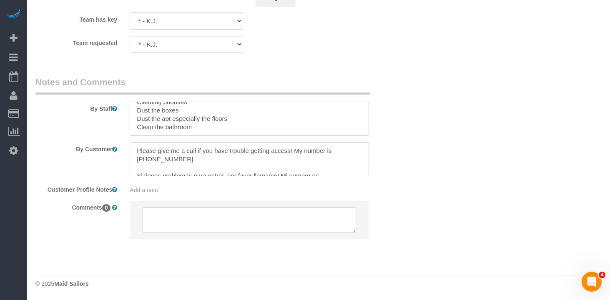
scroll to position [23, 0]
click at [201, 123] on textarea at bounding box center [249, 119] width 239 height 34
drag, startPoint x: 167, startPoint y: 117, endPoint x: 173, endPoint y: 119, distance: 7.1
click at [167, 117] on textarea at bounding box center [249, 119] width 239 height 34
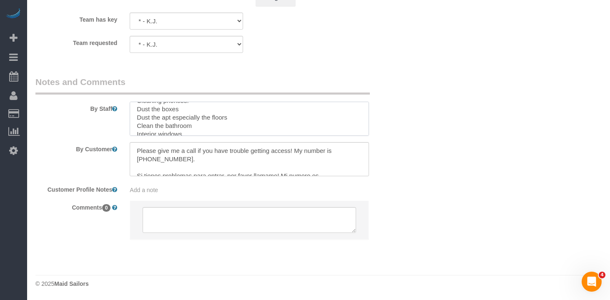
drag, startPoint x: 204, startPoint y: 116, endPoint x: 130, endPoint y: 119, distance: 73.9
click at [130, 119] on textarea at bounding box center [249, 119] width 239 height 34
click at [193, 132] on textarea at bounding box center [249, 119] width 239 height 34
click at [186, 113] on textarea at bounding box center [249, 119] width 239 height 34
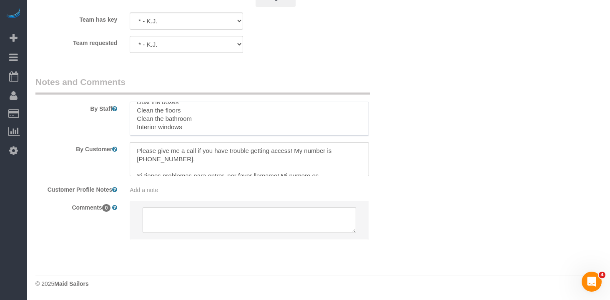
click at [202, 111] on textarea at bounding box center [249, 119] width 239 height 34
drag, startPoint x: 181, startPoint y: 126, endPoint x: 194, endPoint y: 129, distance: 13.7
click at [181, 126] on textarea at bounding box center [249, 119] width 239 height 34
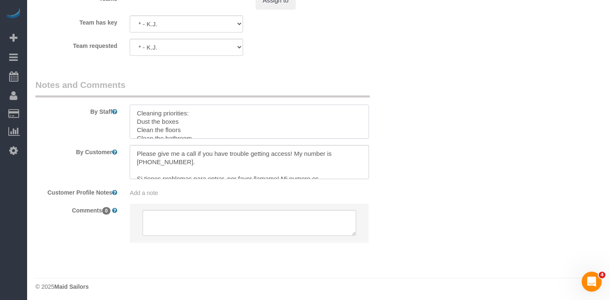
drag, startPoint x: 194, startPoint y: 129, endPoint x: 129, endPoint y: 113, distance: 67.1
click at [129, 113] on div at bounding box center [249, 122] width 252 height 34
click at [288, 128] on textarea at bounding box center [249, 122] width 239 height 34
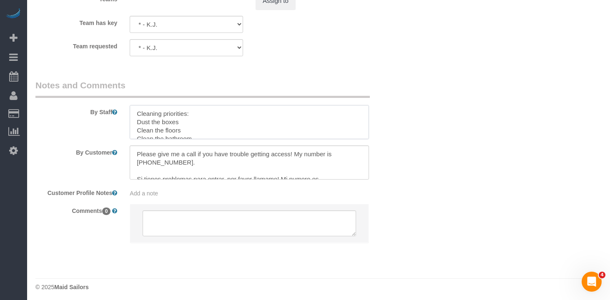
drag, startPoint x: 201, startPoint y: 124, endPoint x: 64, endPoint y: 70, distance: 146.8
type textarea "Cleaning priorities: Dust the boxes Clean the floors Clean the bathroom Clean t…"
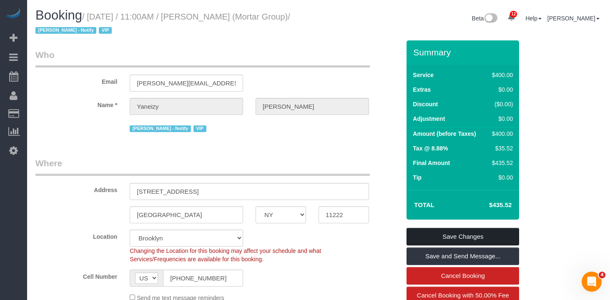
click at [480, 237] on link "Save Changes" at bounding box center [463, 237] width 113 height 18
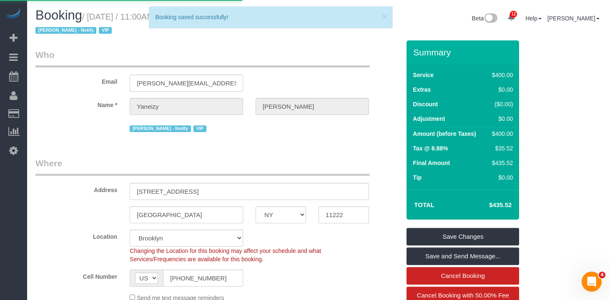
scroll to position [80, 0]
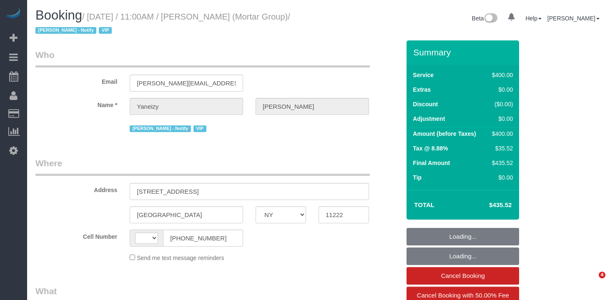
select select "NY"
select select "string:[GEOGRAPHIC_DATA]"
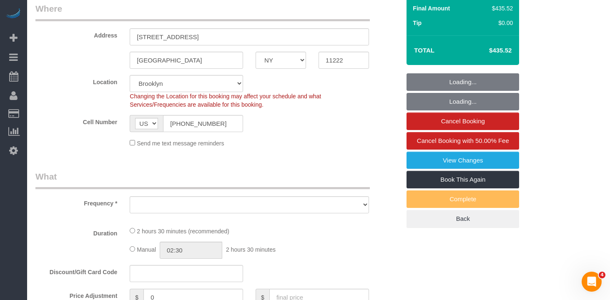
select select "string:stripe-pm_1RxZJL4VGloSiKo7iUGHdhnx"
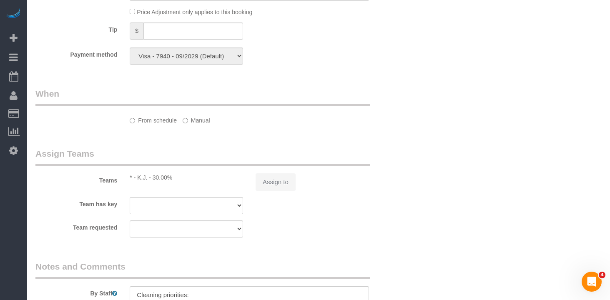
select select "object:738"
select select "spot1"
select select "number:89"
select select "number:90"
select select "number:15"
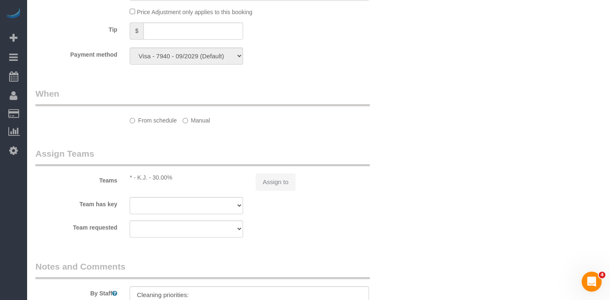
select select "number:5"
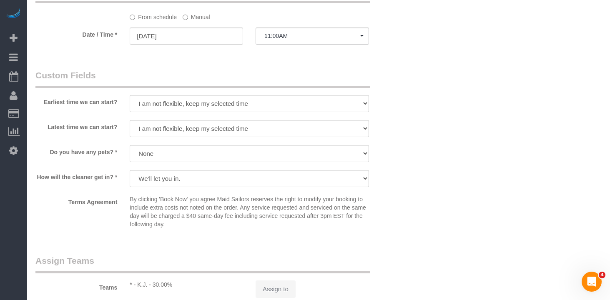
select select "object:1285"
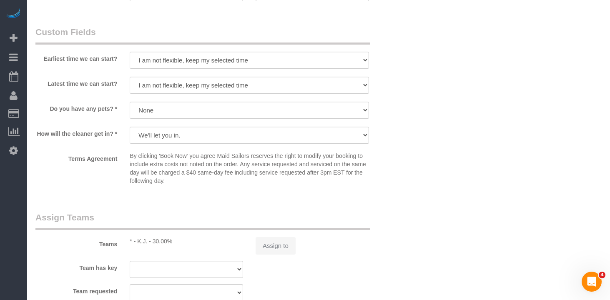
select select "150"
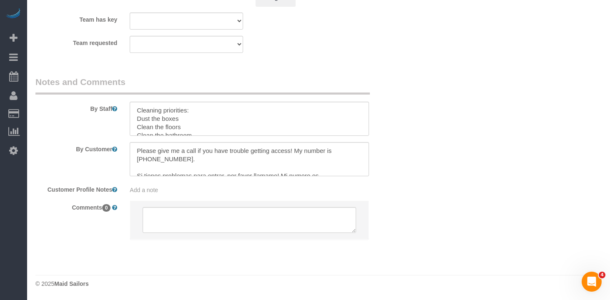
scroll to position [17, 0]
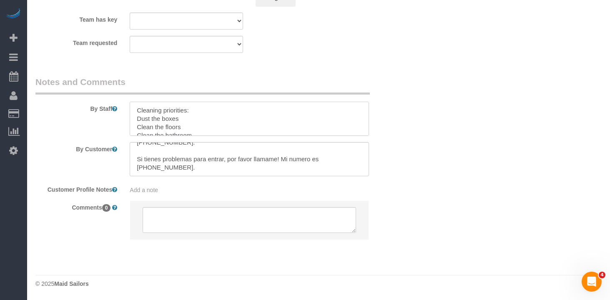
click at [180, 125] on textarea at bounding box center [249, 119] width 239 height 34
drag, startPoint x: 201, startPoint y: 126, endPoint x: 38, endPoint y: 79, distance: 169.7
click at [38, 79] on fieldset "Notes and Comments By Staff By Customer Customer Profile Notes Add a note Comme…" at bounding box center [217, 165] width 365 height 178
click at [320, 160] on textarea at bounding box center [249, 159] width 239 height 34
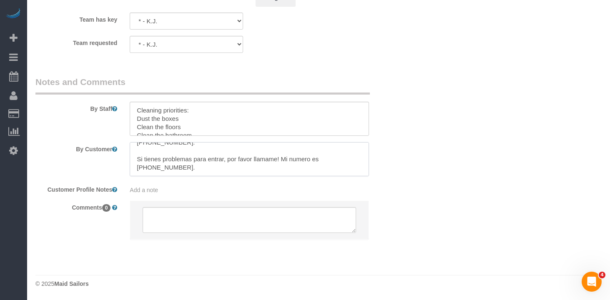
scroll to position [989, 0]
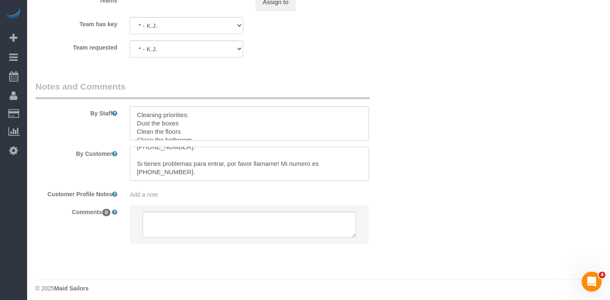
click at [320, 168] on textarea at bounding box center [249, 164] width 239 height 34
drag, startPoint x: 319, startPoint y: 170, endPoint x: 319, endPoint y: 165, distance: 5.0
click at [319, 165] on textarea at bounding box center [249, 164] width 239 height 34
click at [176, 137] on textarea at bounding box center [249, 123] width 239 height 34
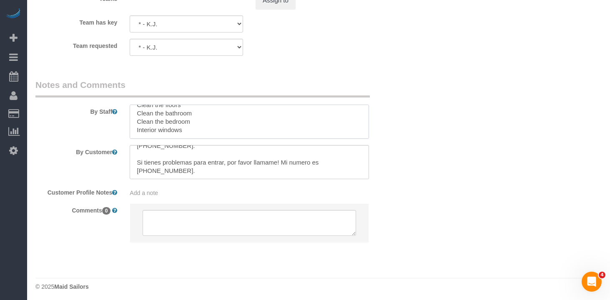
scroll to position [0, 0]
drag, startPoint x: 198, startPoint y: 135, endPoint x: 117, endPoint y: 96, distance: 89.5
click at [117, 96] on fieldset "Notes and Comments By Staff By Customer Customer Profile Notes Add a note Comme…" at bounding box center [217, 168] width 365 height 178
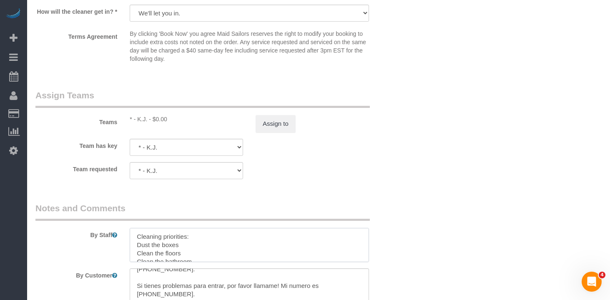
scroll to position [909, 0]
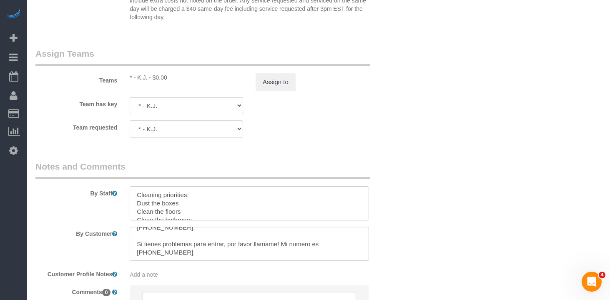
click at [204, 219] on textarea at bounding box center [249, 203] width 239 height 34
click at [204, 217] on textarea at bounding box center [249, 203] width 239 height 34
type textarea "Cleaning priorities: Dust the boxes Clean the floors Clean the bathroom Clean t…"
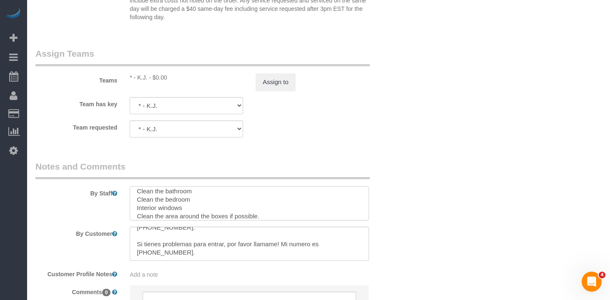
scroll to position [33, 0]
drag, startPoint x: 260, startPoint y: 216, endPoint x: 135, endPoint y: 213, distance: 125.6
click at [135, 213] on textarea at bounding box center [249, 203] width 239 height 34
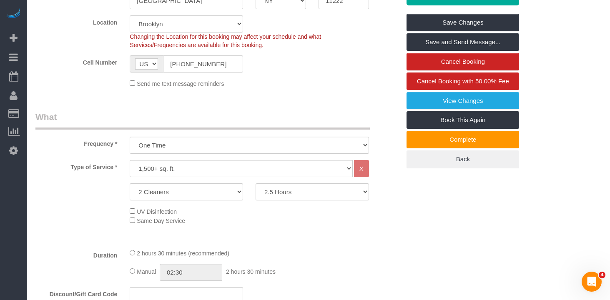
scroll to position [0, 0]
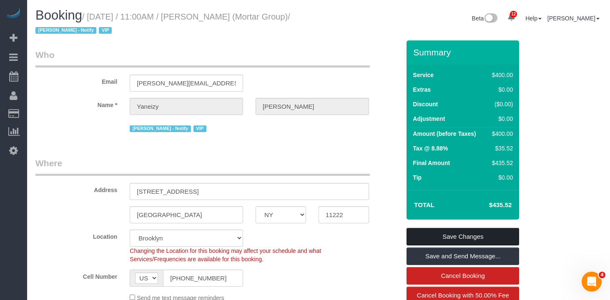
click at [468, 236] on link "Save Changes" at bounding box center [463, 237] width 113 height 18
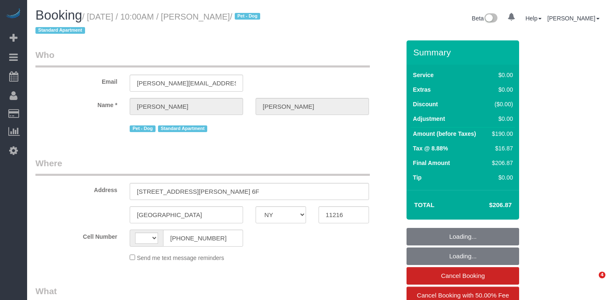
select select "NY"
select select "string:[GEOGRAPHIC_DATA]"
select select "2"
select select "number:57"
select select "number:90"
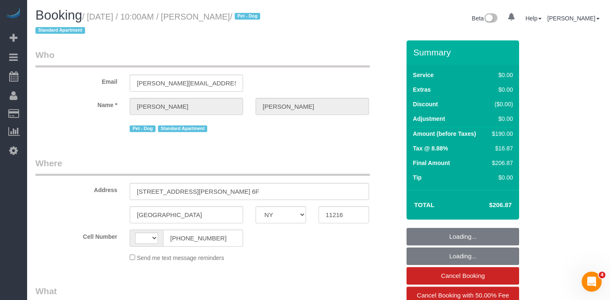
select select "number:13"
select select "number:5"
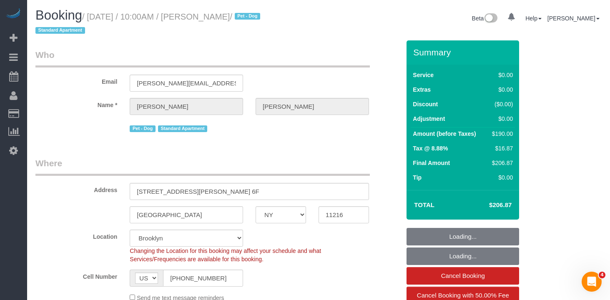
click at [205, 20] on small "/ [DATE] / 10:00AM / [PERSON_NAME] / Pet - Dog Standard Apartment" at bounding box center [148, 23] width 227 height 23
select select "object:1424"
select select "string:stripe-pm_1R8Vsv4VGloSiKo76KTWI8u4"
select select "spot1"
select select "2"
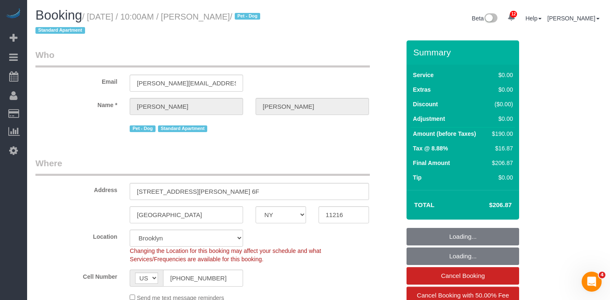
drag, startPoint x: 257, startPoint y: 16, endPoint x: 207, endPoint y: 18, distance: 50.1
click at [207, 18] on small "/ [DATE] / 10:00AM / [PERSON_NAME] / Pet - Dog Standard Apartment" at bounding box center [148, 23] width 227 height 23
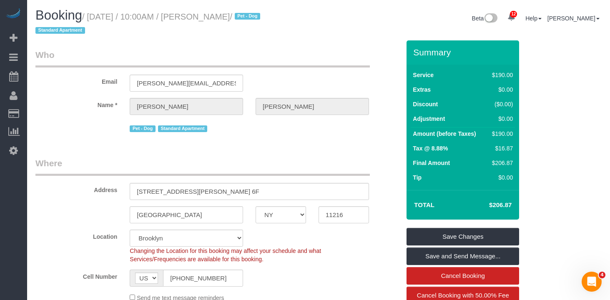
copy small "[PERSON_NAME]"
click at [262, 35] on h1 "Booking / [DATE] / 10:00AM / [PERSON_NAME] / Pet - Dog Standard Apartment" at bounding box center [173, 22] width 277 height 28
drag, startPoint x: 256, startPoint y: 18, endPoint x: 94, endPoint y: 10, distance: 162.4
click at [94, 10] on h1 "Booking / [DATE] / 10:00AM / [PERSON_NAME] / Pet - Dog Standard Apartment" at bounding box center [173, 22] width 277 height 28
copy small "[DATE] / 10:00AM / [PERSON_NAME]"
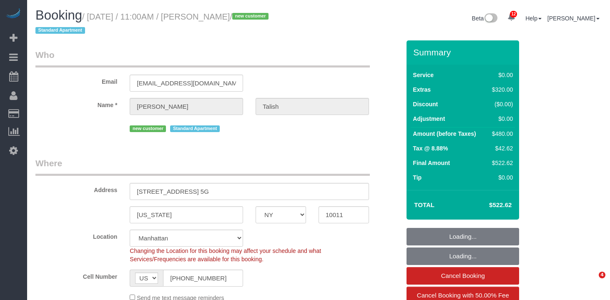
select select "NY"
select select "object:1414"
select select "string:stripe-pm_1RxW6v4VGloSiKo7jYFCdsXo"
select select "1"
select select "spot1"
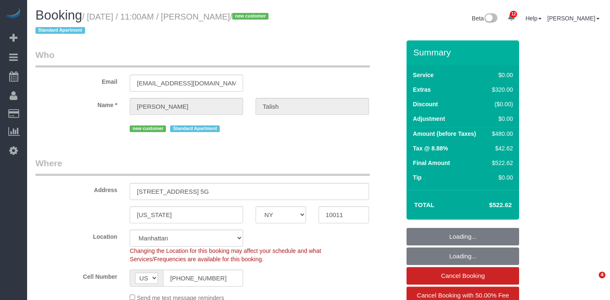
select select "number:89"
select select "number:90"
select select "number:15"
select select "number:5"
drag, startPoint x: 221, startPoint y: 55, endPoint x: 246, endPoint y: 33, distance: 32.8
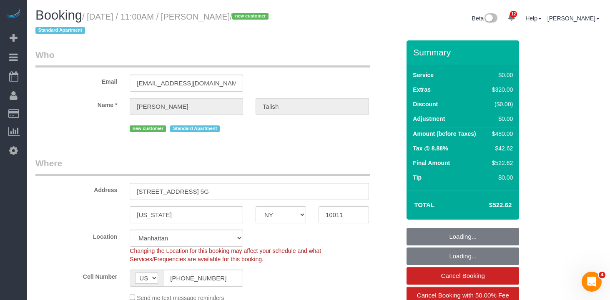
click at [221, 54] on legend "Who" at bounding box center [202, 58] width 334 height 19
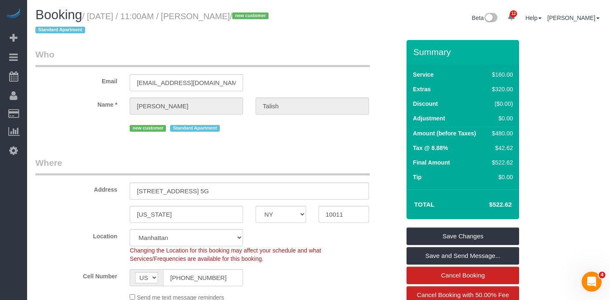
scroll to position [1, 0]
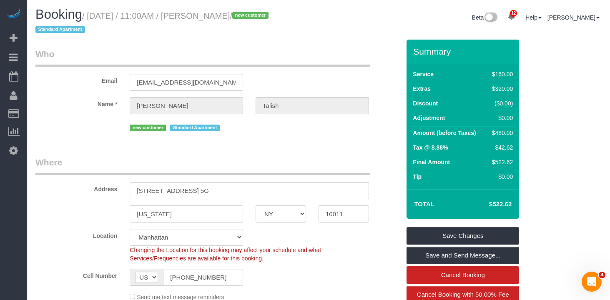
drag, startPoint x: 245, startPoint y: 18, endPoint x: 94, endPoint y: 20, distance: 150.6
click at [95, 19] on small "/ [DATE] / 11:00AM / [PERSON_NAME] / new customer Standard Apartment" at bounding box center [153, 22] width 236 height 23
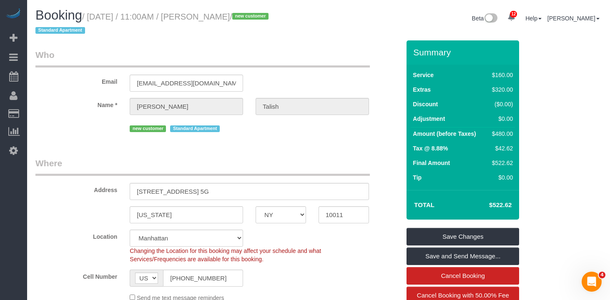
copy small "[DATE] / 11:00AM / [PERSON_NAME]"
